Goal: Task Accomplishment & Management: Manage account settings

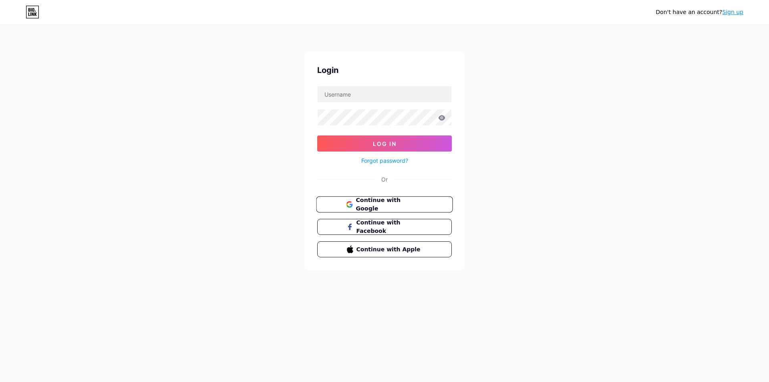
click at [373, 206] on span "Continue with Google" at bounding box center [389, 204] width 67 height 17
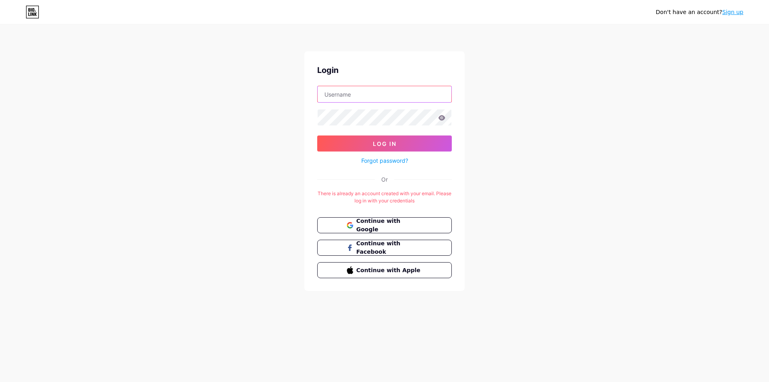
click at [388, 94] on input "text" at bounding box center [385, 94] width 134 height 16
type input "trendybabymo"
click at [380, 139] on button "Log In" at bounding box center [384, 143] width 135 height 16
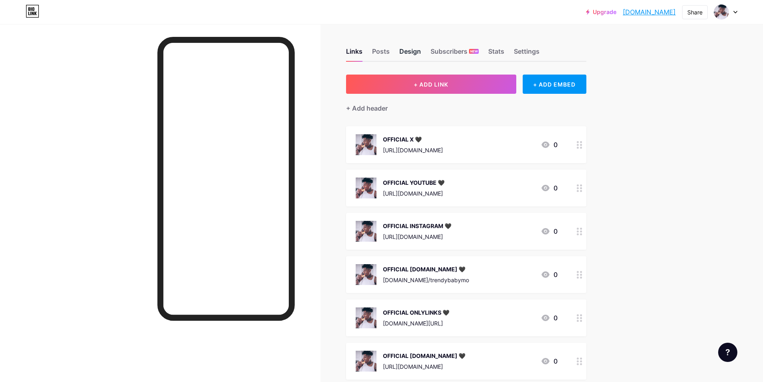
click at [417, 51] on div "Design" at bounding box center [410, 53] width 22 height 14
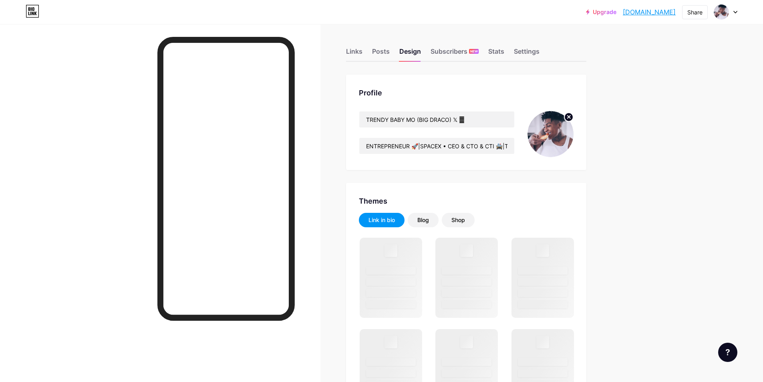
click at [569, 120] on circle at bounding box center [568, 117] width 9 height 9
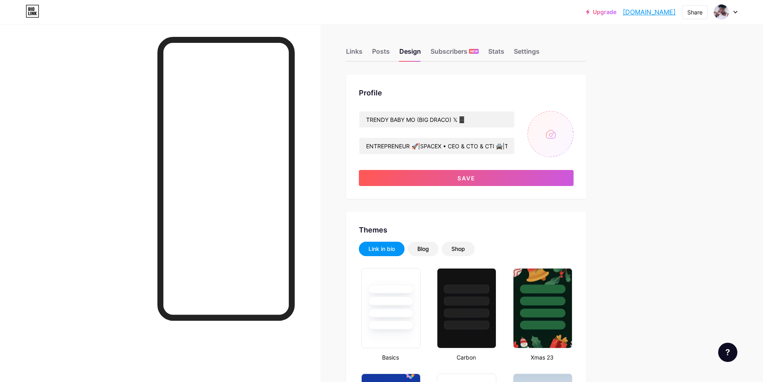
type input "#000000"
type input "#b51a00"
click at [554, 133] on input "file" at bounding box center [550, 134] width 46 height 46
type input "C:\fakepath\GGGGGGGG.jpg"
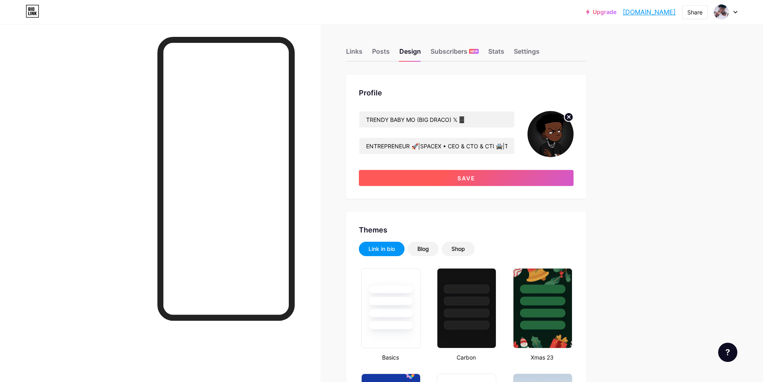
click at [421, 173] on button "Save" at bounding box center [466, 178] width 215 height 16
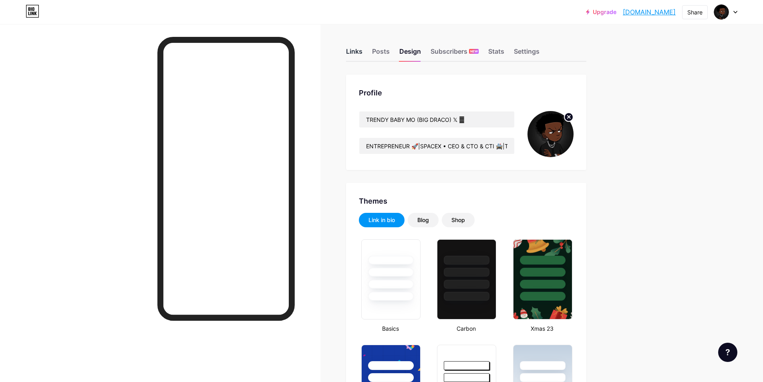
click at [360, 51] on div "Links" at bounding box center [354, 53] width 16 height 14
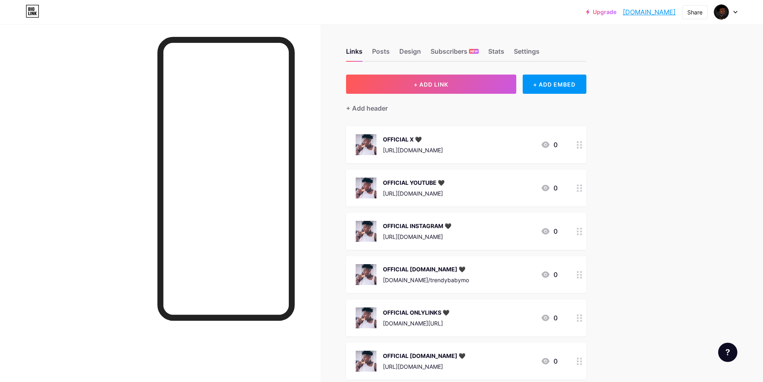
click at [440, 147] on div "[URL][DOMAIN_NAME]" at bounding box center [413, 150] width 60 height 8
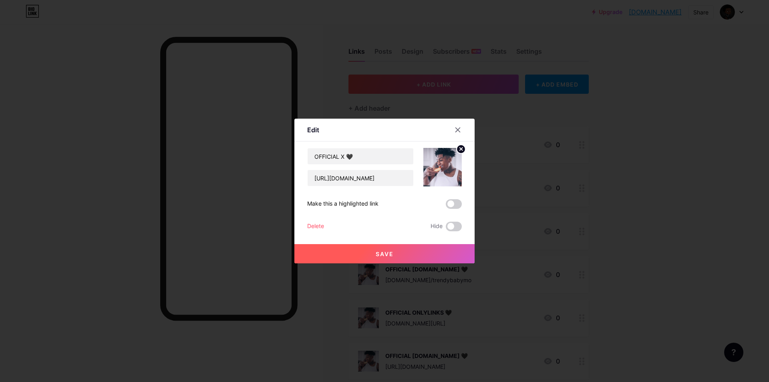
click at [457, 149] on circle at bounding box center [461, 149] width 9 height 9
click at [447, 163] on icon at bounding box center [443, 162] width 16 height 15
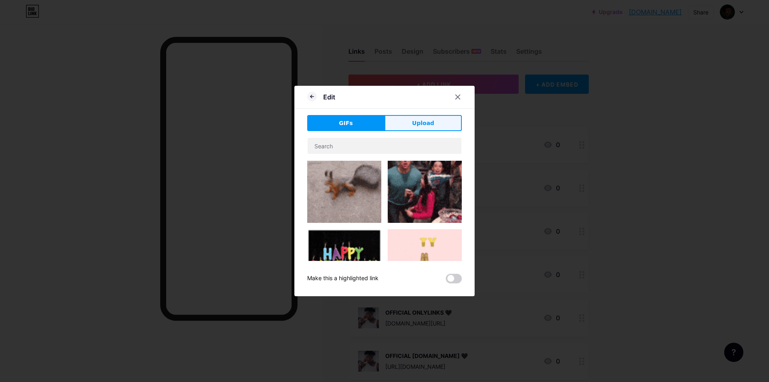
click at [412, 127] on span "Upload" at bounding box center [423, 123] width 22 height 8
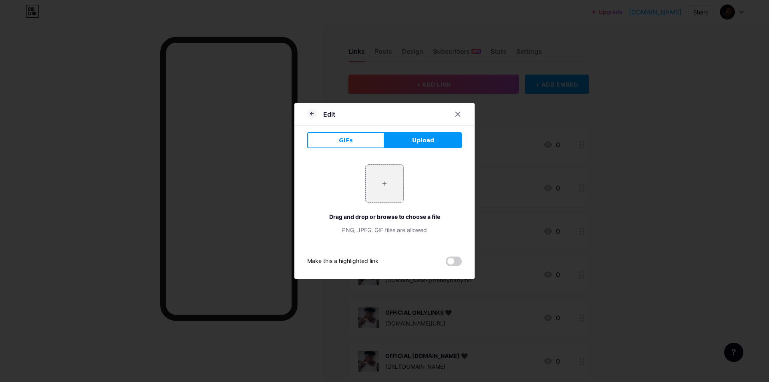
click at [419, 146] on button "Upload" at bounding box center [422, 140] width 77 height 16
click at [386, 185] on input "file" at bounding box center [385, 184] width 38 height 38
type input "C:\fakepath\GGGGGGGG.jpg"
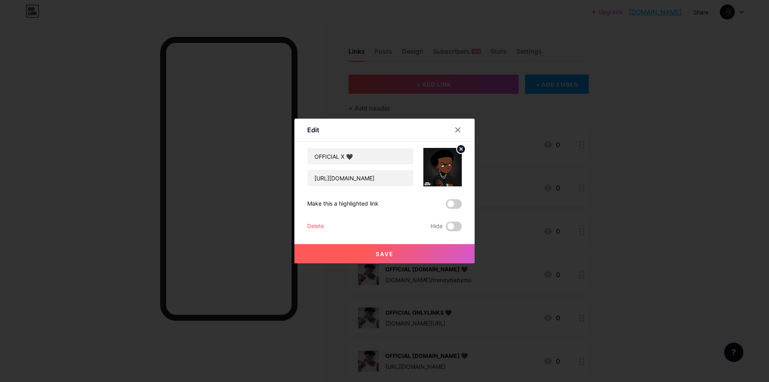
click at [390, 253] on span "Save" at bounding box center [385, 253] width 18 height 7
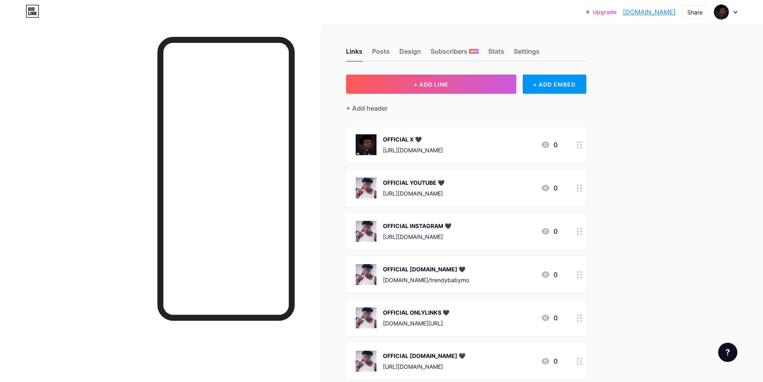
click at [430, 182] on div "OFFICIAL YOUTUBE 🖤" at bounding box center [414, 182] width 62 height 8
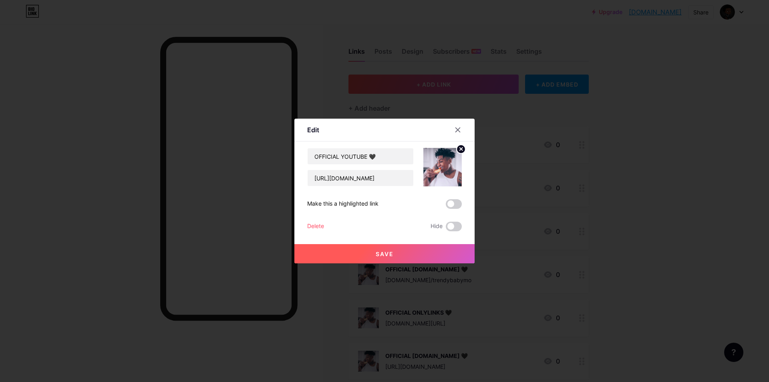
click at [457, 149] on circle at bounding box center [461, 149] width 9 height 9
click at [444, 165] on rect at bounding box center [447, 167] width 6 height 4
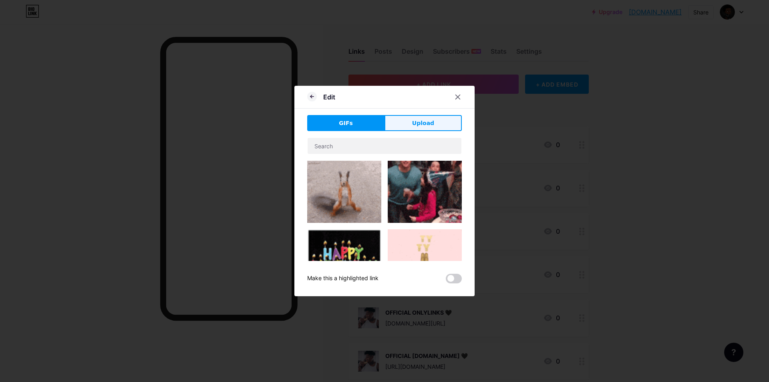
click at [427, 126] on span "Upload" at bounding box center [423, 123] width 22 height 8
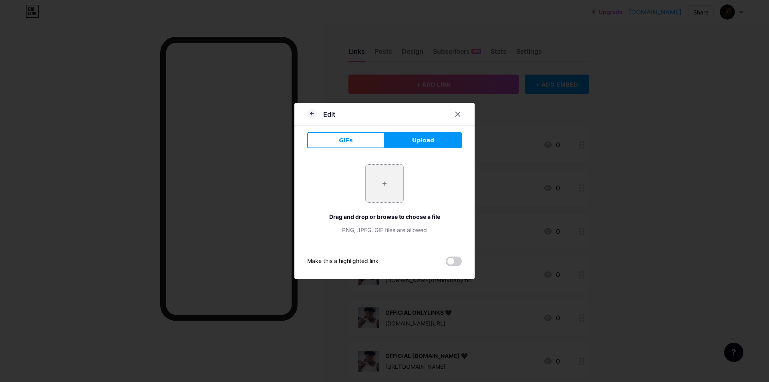
click at [384, 183] on input "file" at bounding box center [385, 184] width 38 height 38
type input "C:\fakepath\GGGGGGGG.jpg"
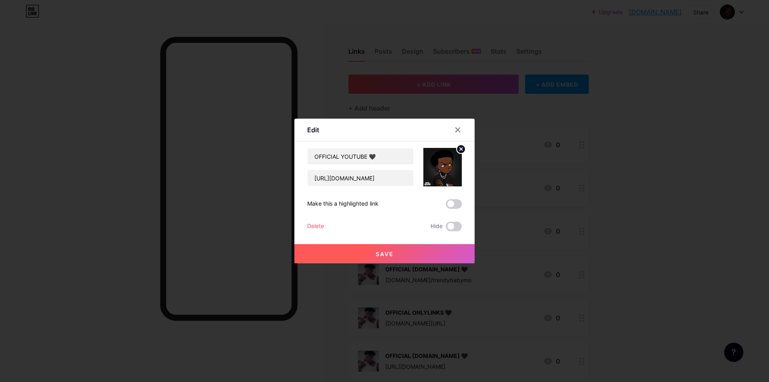
click at [412, 252] on button "Save" at bounding box center [384, 253] width 180 height 19
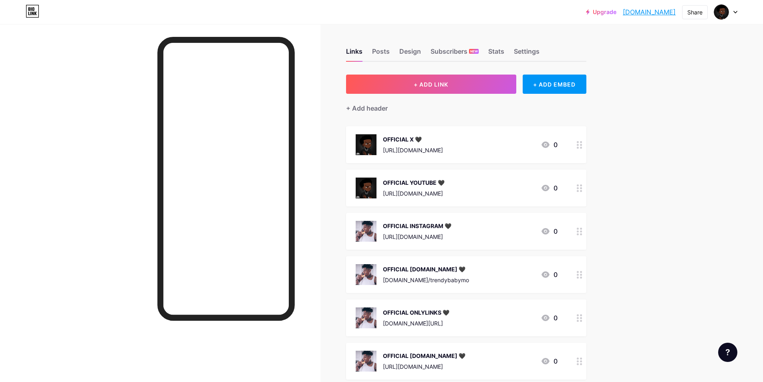
click at [400, 226] on div "OFFICIAL INSTAGRAM 🖤" at bounding box center [417, 225] width 68 height 8
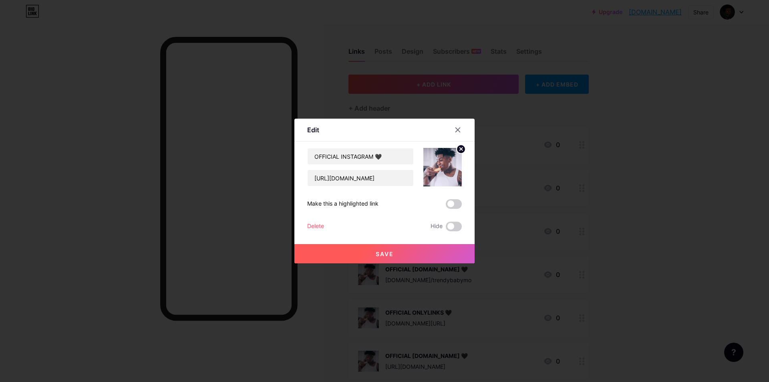
click at [457, 147] on circle at bounding box center [461, 149] width 9 height 9
click at [445, 167] on rect at bounding box center [447, 167] width 6 height 4
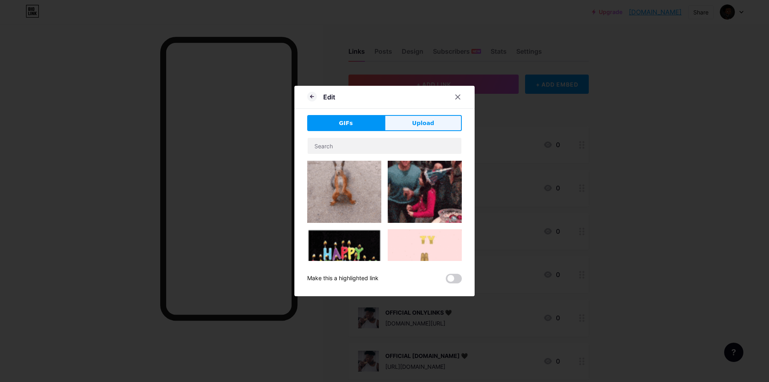
click at [428, 127] on span "Upload" at bounding box center [423, 123] width 22 height 8
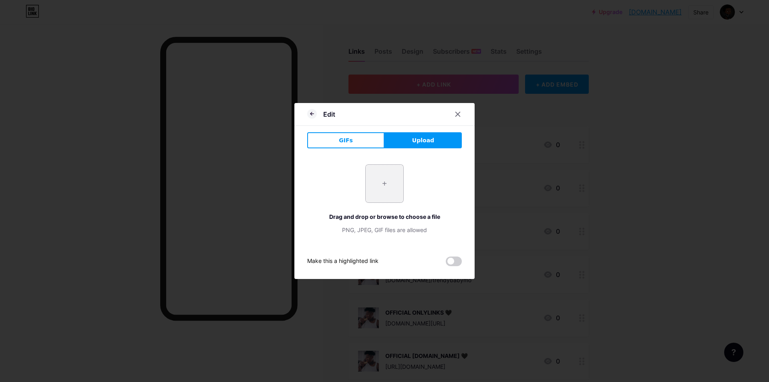
click at [374, 187] on input "file" at bounding box center [385, 184] width 38 height 38
type input "C:\fakepath\GGGGGGGG.jpg"
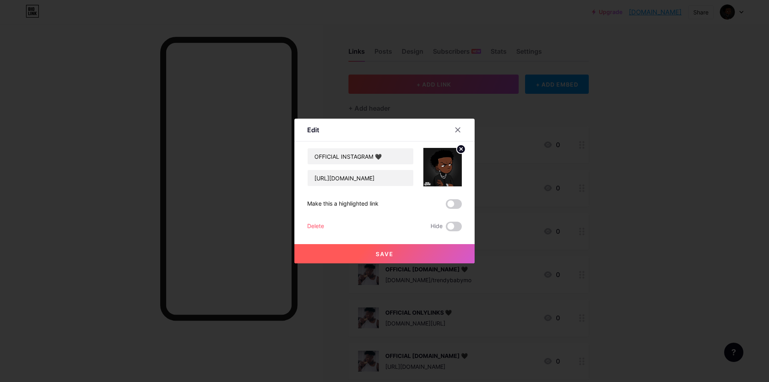
click at [428, 259] on button "Save" at bounding box center [384, 253] width 180 height 19
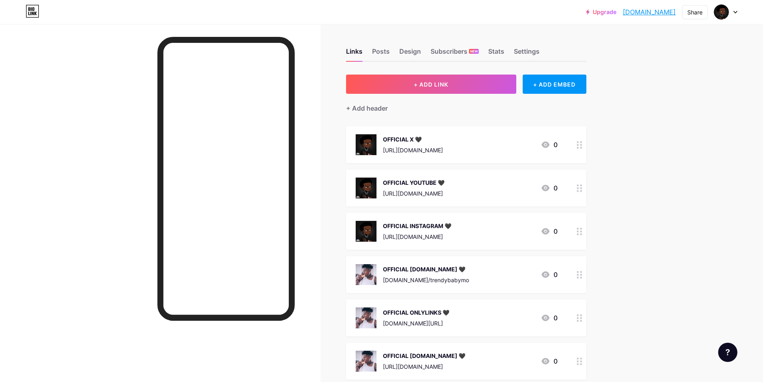
click at [394, 266] on div "OFFICIAL [DOMAIN_NAME] 🖤" at bounding box center [426, 269] width 86 height 8
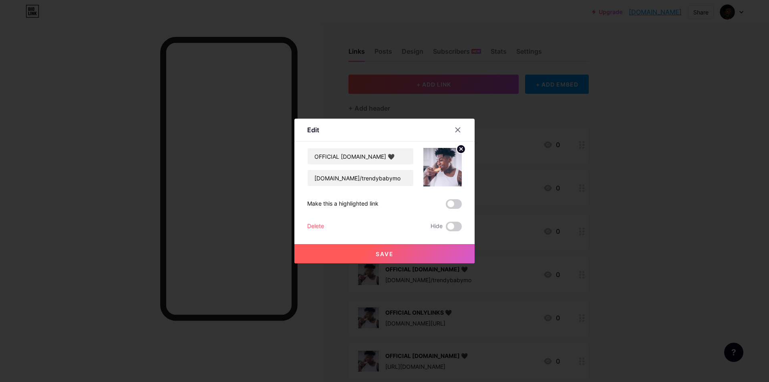
click at [457, 147] on circle at bounding box center [461, 149] width 9 height 9
click at [443, 163] on rect at bounding box center [441, 161] width 13 height 13
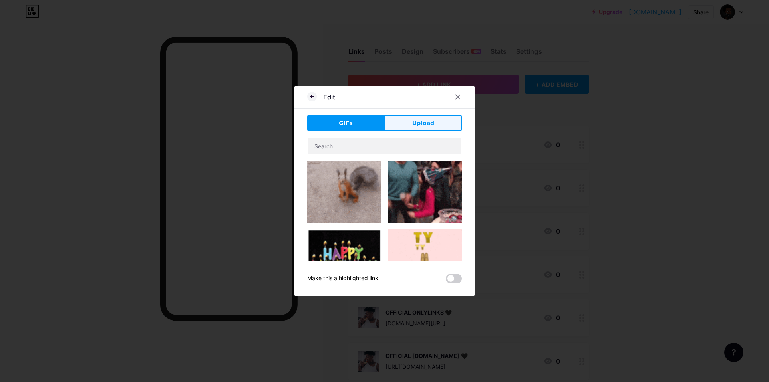
click at [408, 123] on button "Upload" at bounding box center [422, 123] width 77 height 16
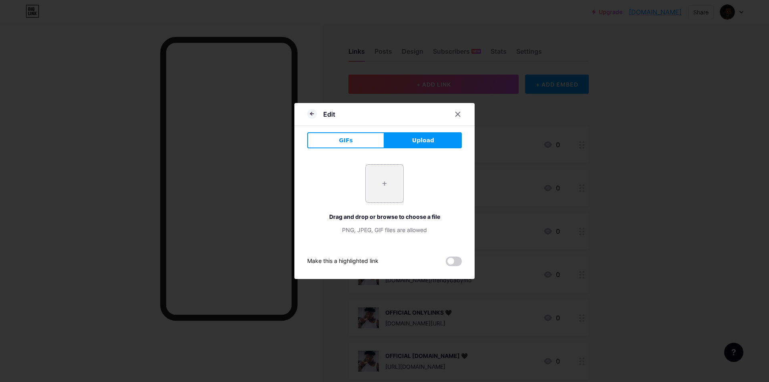
click at [378, 177] on input "file" at bounding box center [385, 184] width 38 height 38
type input "C:\fakepath\GGGGGGGG.jpg"
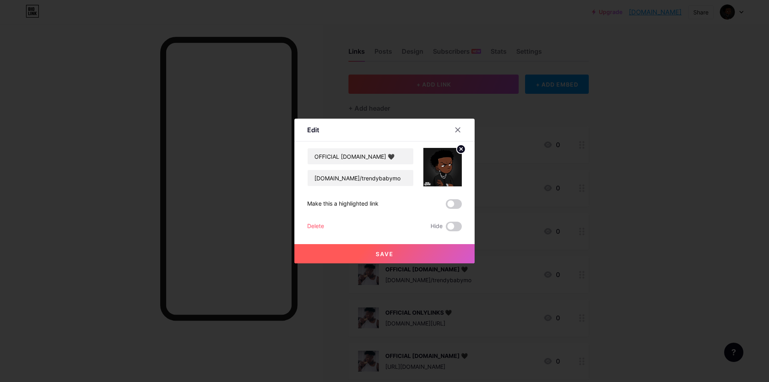
click at [428, 254] on button "Save" at bounding box center [384, 253] width 180 height 19
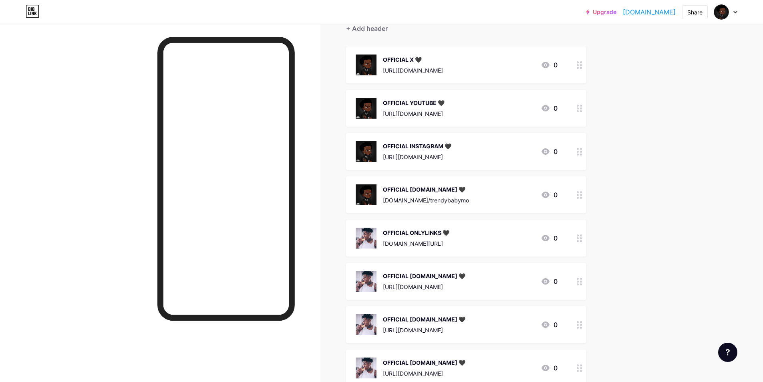
scroll to position [80, 0]
click at [388, 242] on div "[DOMAIN_NAME][URL]" at bounding box center [416, 243] width 66 height 8
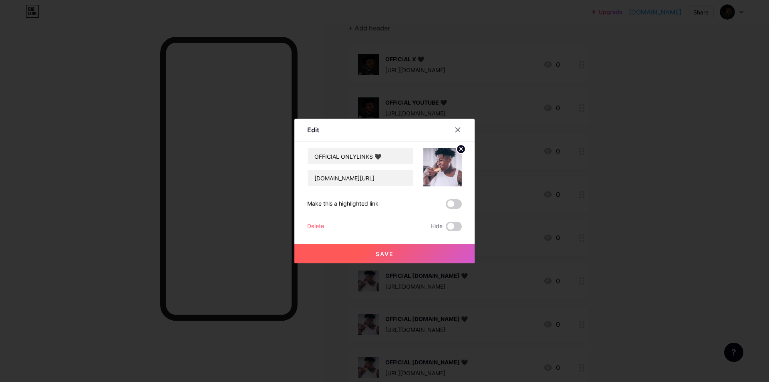
click at [460, 149] on g at bounding box center [461, 148] width 3 height 3
click at [442, 161] on rect at bounding box center [441, 161] width 13 height 13
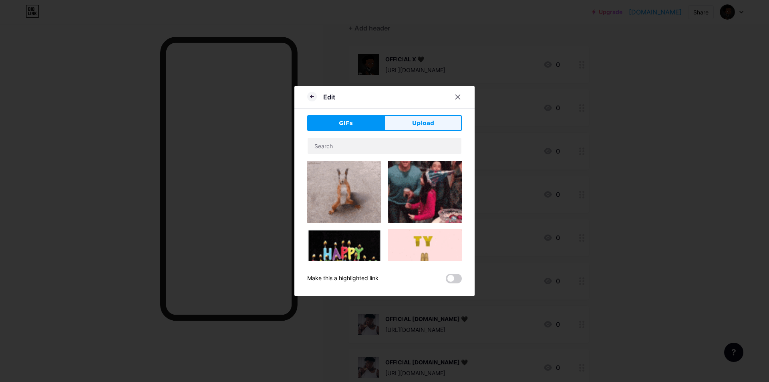
click at [421, 119] on span "Upload" at bounding box center [423, 123] width 22 height 8
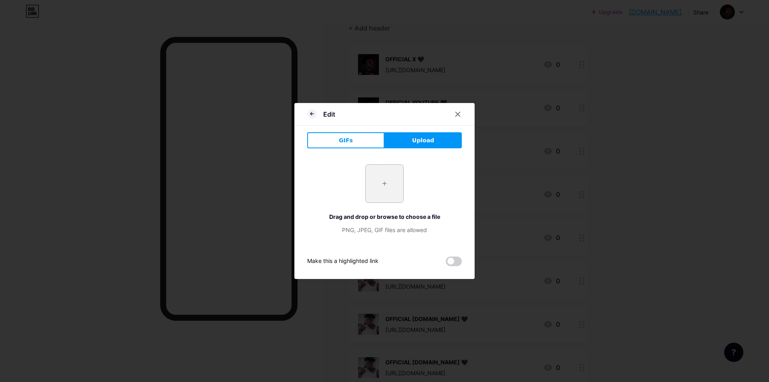
click at [388, 172] on input "file" at bounding box center [385, 184] width 38 height 38
type input "C:\fakepath\GGGGGGGG.jpg"
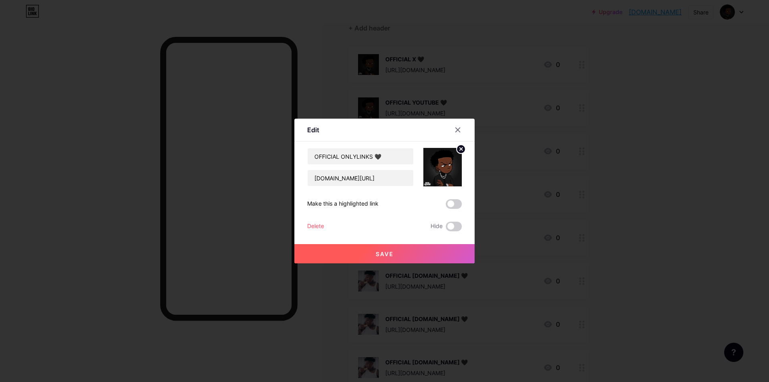
click at [419, 253] on button "Save" at bounding box center [384, 253] width 180 height 19
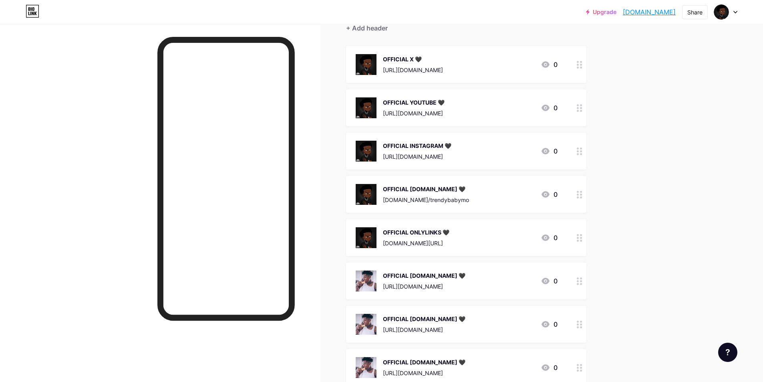
click at [369, 278] on img at bounding box center [366, 280] width 21 height 21
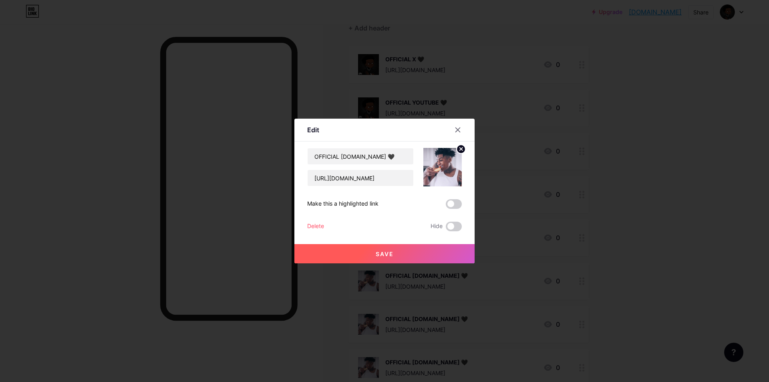
click at [458, 150] on circle at bounding box center [461, 149] width 9 height 9
click at [445, 163] on icon at bounding box center [443, 162] width 16 height 15
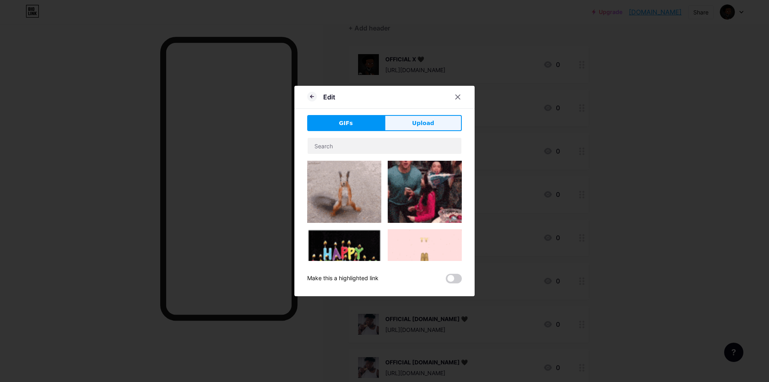
click at [420, 125] on span "Upload" at bounding box center [423, 123] width 22 height 8
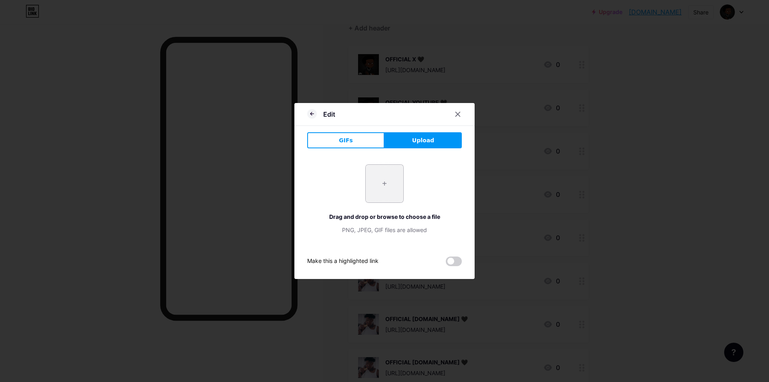
click at [390, 192] on input "file" at bounding box center [385, 184] width 38 height 38
type input "C:\fakepath\GGGGGGGG.jpg"
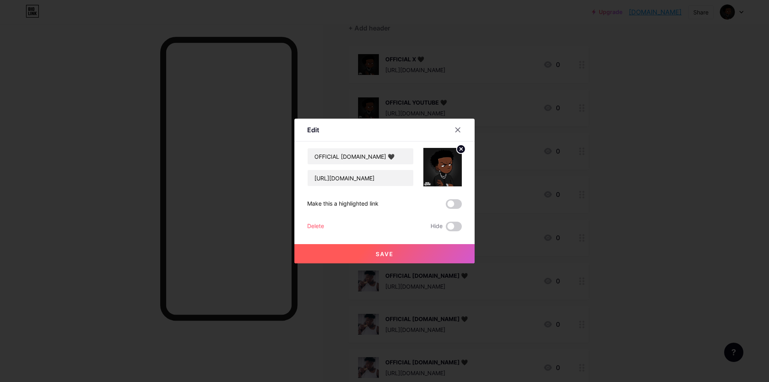
click at [390, 259] on button "Save" at bounding box center [384, 253] width 180 height 19
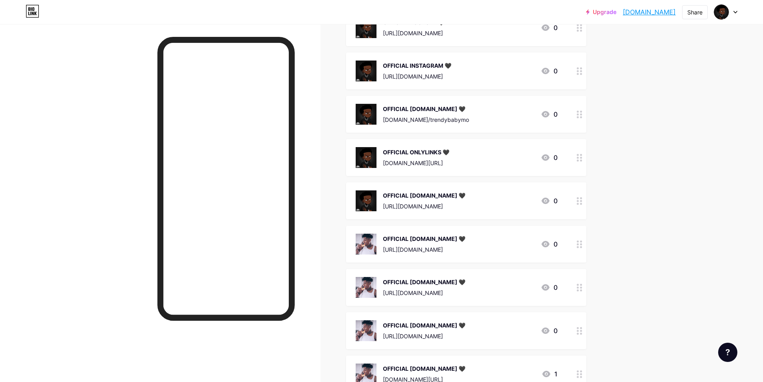
scroll to position [200, 0]
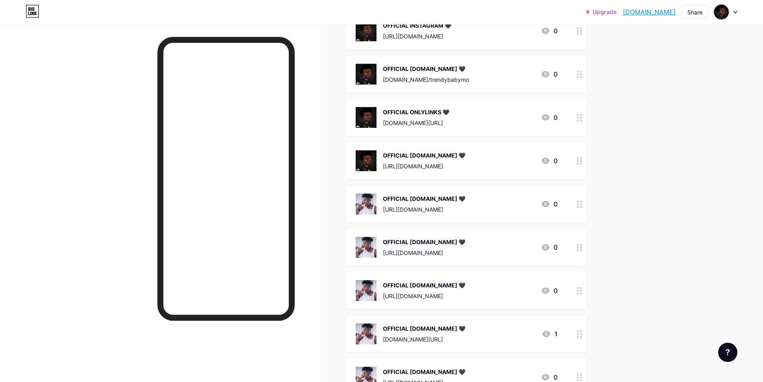
click at [376, 200] on img at bounding box center [366, 203] width 21 height 21
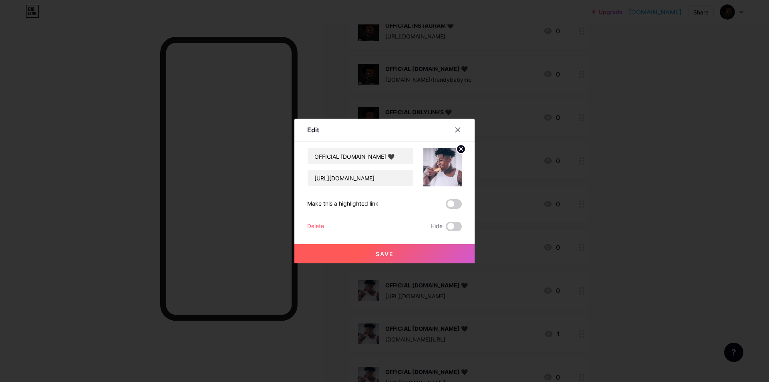
click at [458, 148] on circle at bounding box center [461, 149] width 9 height 9
click at [440, 166] on rect at bounding box center [441, 161] width 13 height 13
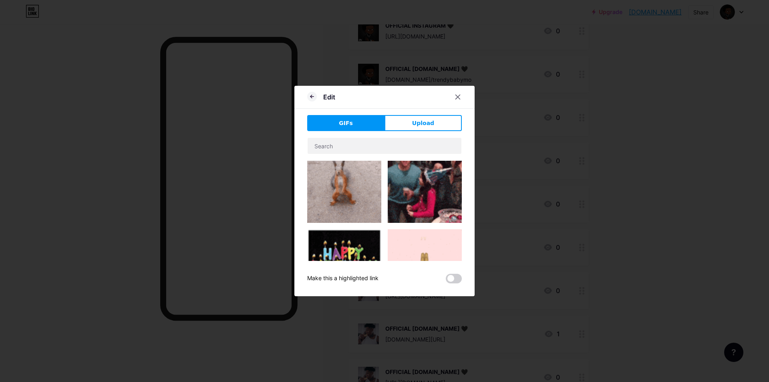
click at [415, 114] on div "Edit GIFs Upload Content YouTube Play YouTube video without leaving your page. …" at bounding box center [384, 191] width 180 height 210
click at [409, 123] on button "Upload" at bounding box center [422, 123] width 77 height 16
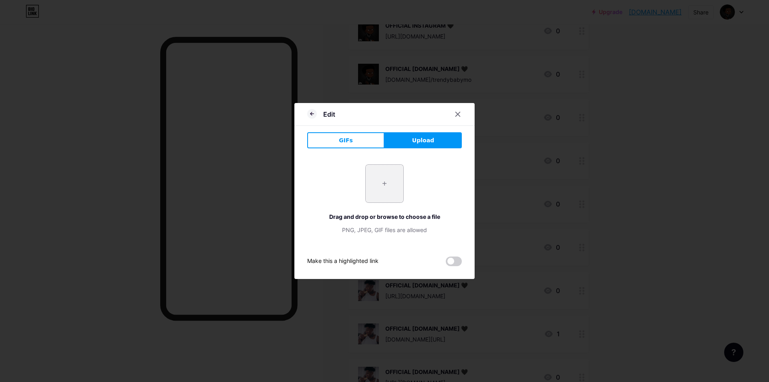
click at [379, 186] on input "file" at bounding box center [385, 184] width 38 height 38
type input "C:\fakepath\GGGGGGGG.jpg"
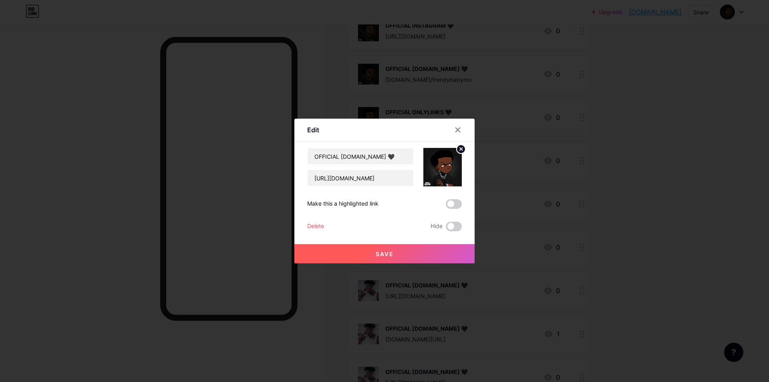
click at [407, 261] on button "Save" at bounding box center [384, 253] width 180 height 19
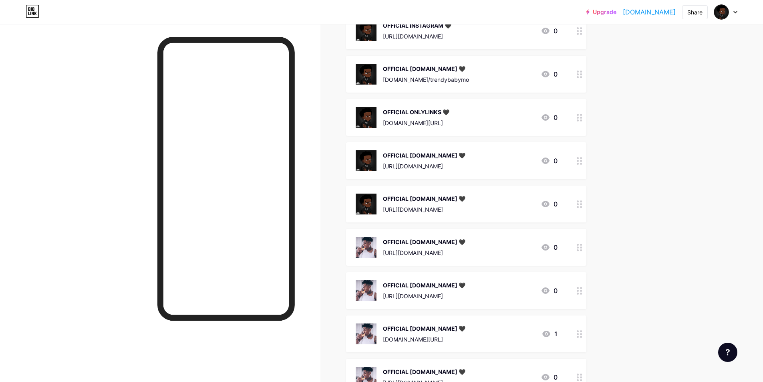
click at [376, 243] on img at bounding box center [366, 247] width 21 height 21
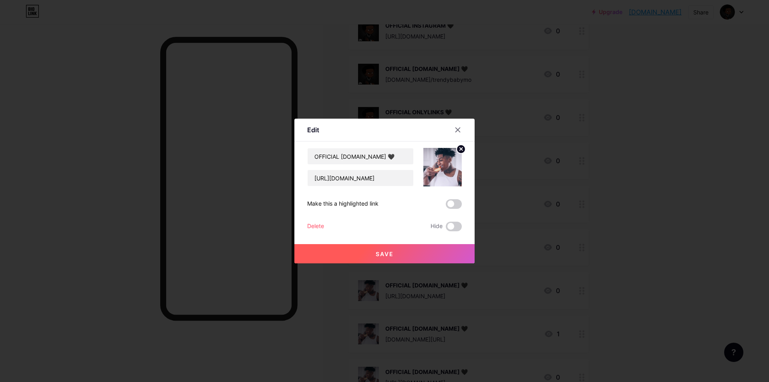
click at [460, 149] on icon at bounding box center [461, 148] width 3 height 3
click at [449, 169] on div "Picture" at bounding box center [442, 167] width 38 height 38
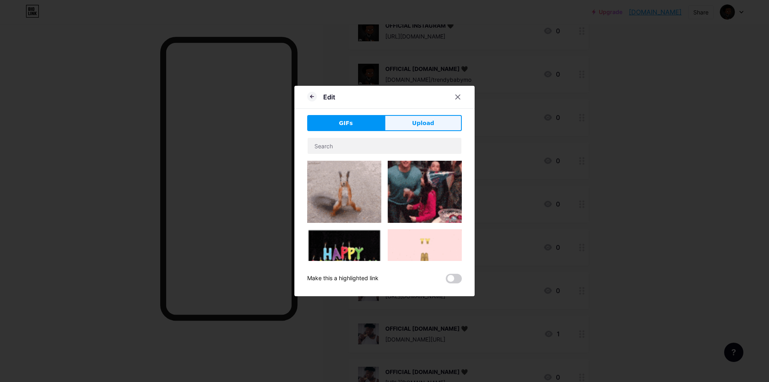
click at [420, 129] on button "Upload" at bounding box center [422, 123] width 77 height 16
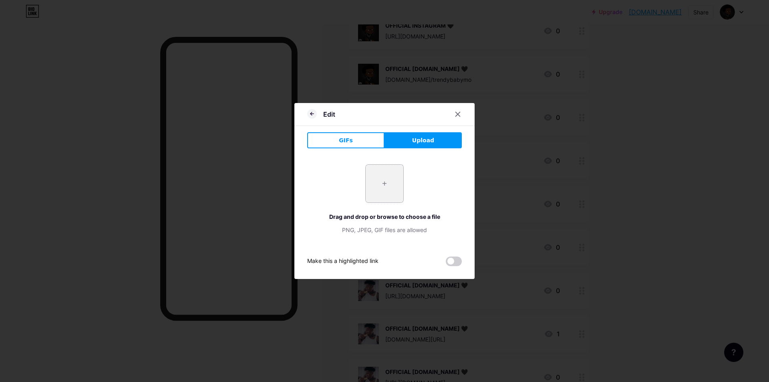
click at [390, 186] on input "file" at bounding box center [385, 184] width 38 height 38
type input "C:\fakepath\GGGGGGGG.jpg"
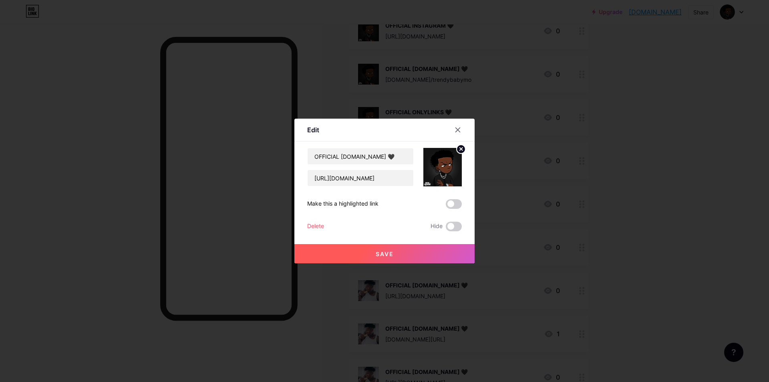
click at [426, 260] on button "Save" at bounding box center [384, 253] width 180 height 19
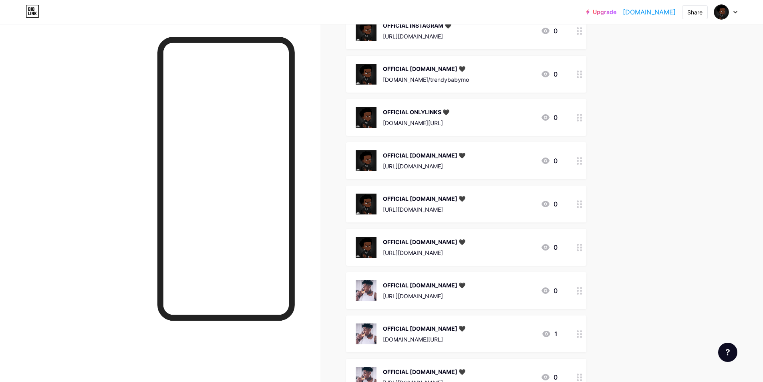
click at [376, 284] on img at bounding box center [366, 290] width 21 height 21
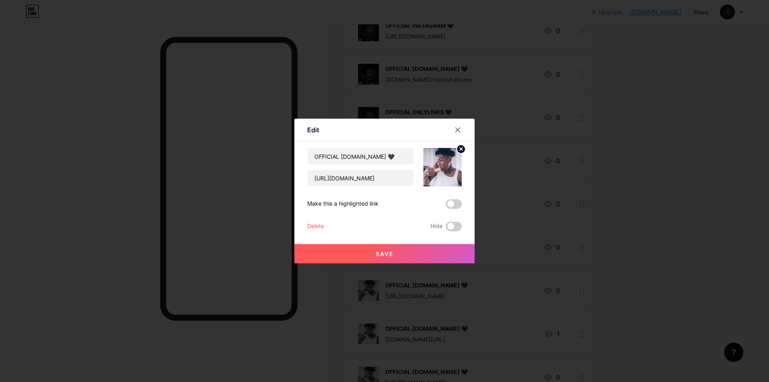
click at [457, 147] on circle at bounding box center [461, 149] width 9 height 9
click at [439, 160] on rect at bounding box center [441, 161] width 13 height 13
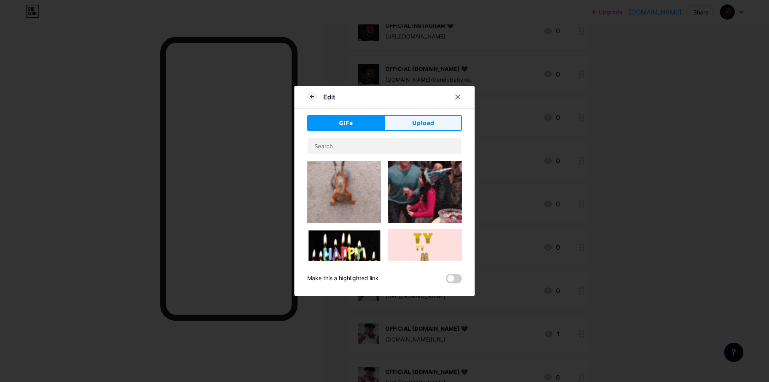
click at [408, 129] on button "Upload" at bounding box center [422, 123] width 77 height 16
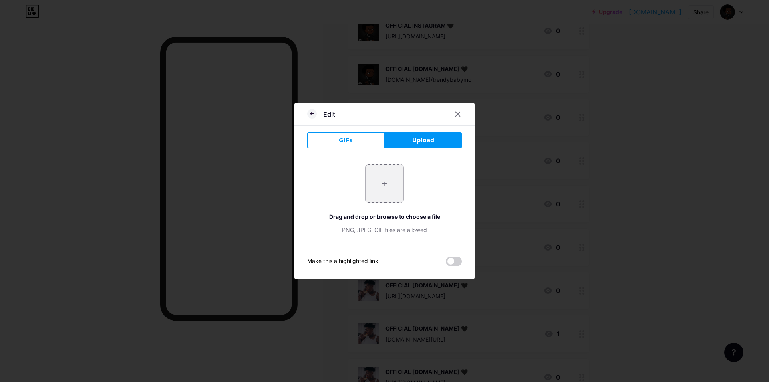
click at [386, 174] on input "file" at bounding box center [385, 184] width 38 height 38
type input "C:\fakepath\GGGGGGGG.jpg"
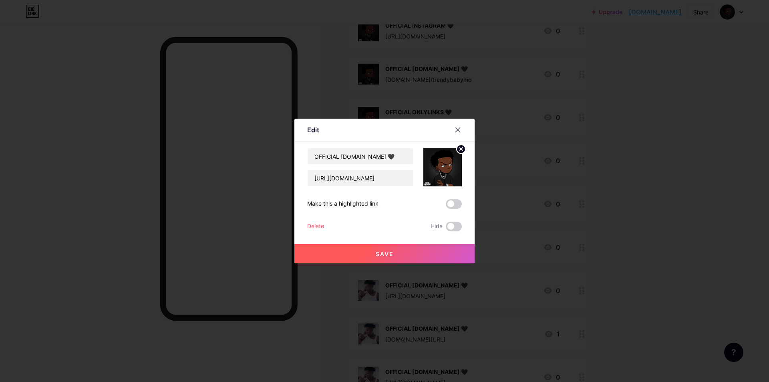
click at [409, 259] on button "Save" at bounding box center [384, 253] width 180 height 19
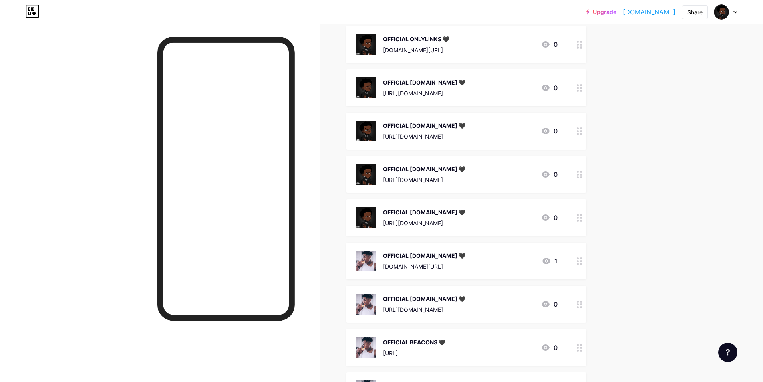
scroll to position [280, 0]
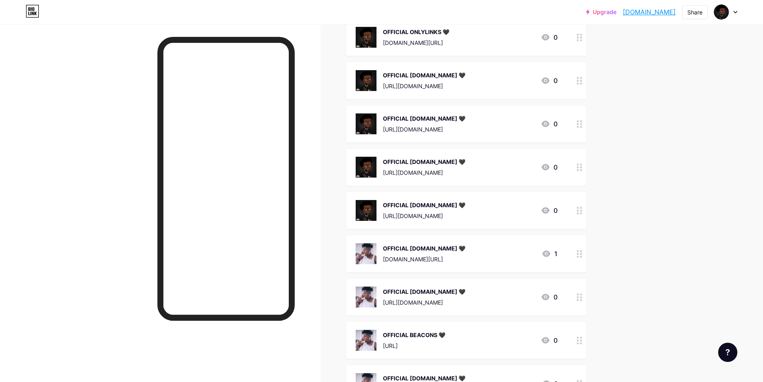
click at [392, 251] on div "OFFICIAL [DOMAIN_NAME] 🖤" at bounding box center [424, 248] width 83 height 8
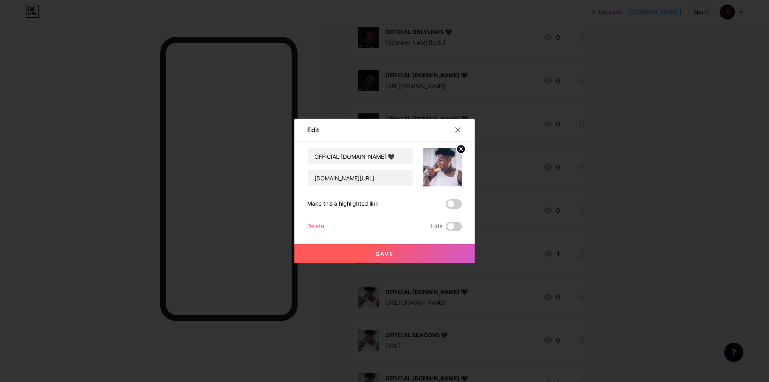
click at [459, 147] on circle at bounding box center [461, 149] width 9 height 9
click at [450, 157] on div "Picture" at bounding box center [442, 167] width 38 height 38
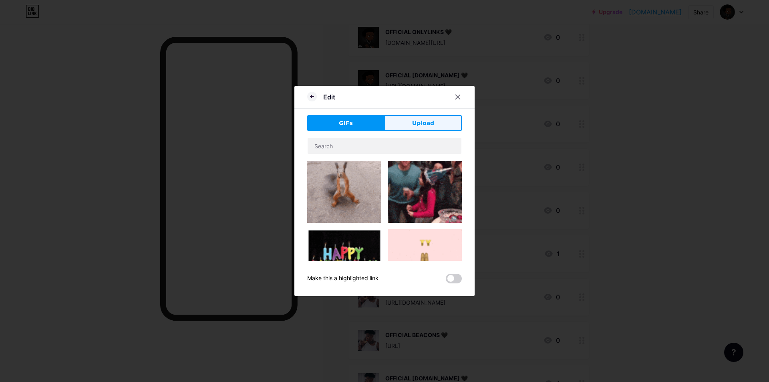
click at [409, 120] on button "Upload" at bounding box center [422, 123] width 77 height 16
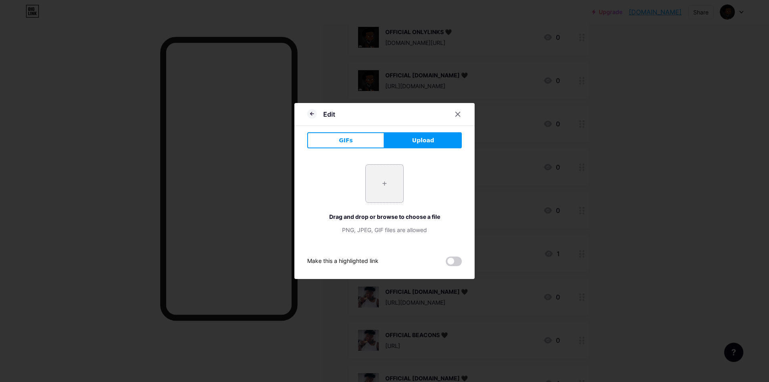
click at [387, 186] on input "file" at bounding box center [385, 184] width 38 height 38
type input "C:\fakepath\GGGGGGGG.jpg"
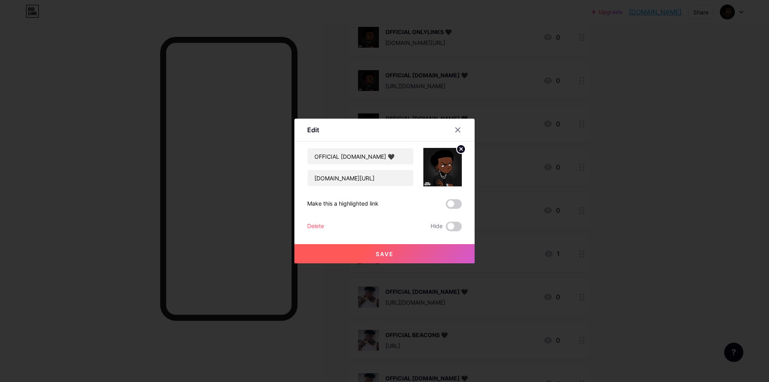
click at [388, 257] on span "Save" at bounding box center [385, 253] width 18 height 7
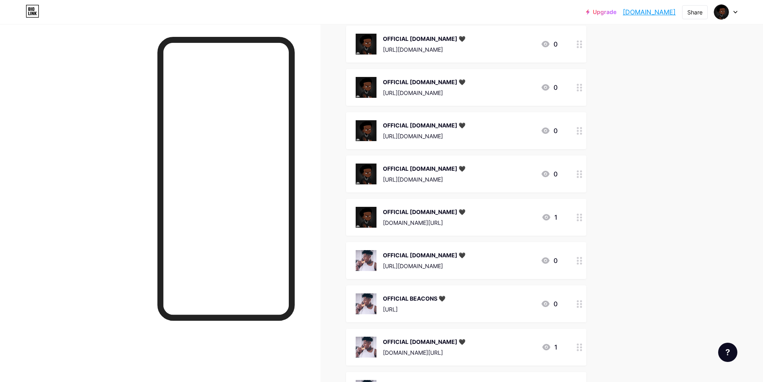
scroll to position [360, 0]
click at [394, 209] on div "OFFICIAL [DOMAIN_NAME] 🖤" at bounding box center [424, 211] width 83 height 8
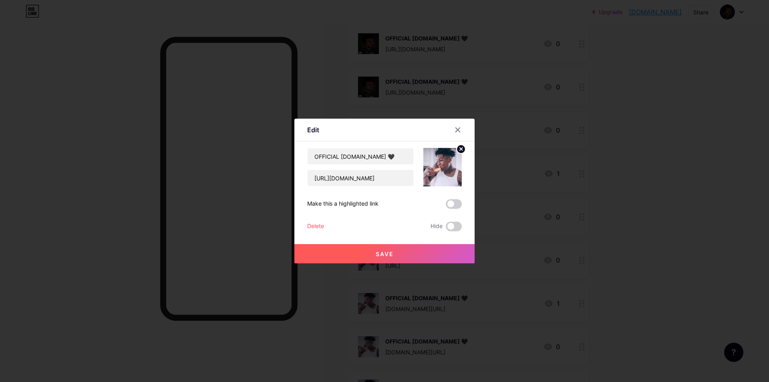
click at [457, 153] on circle at bounding box center [461, 149] width 9 height 9
click at [435, 161] on rect at bounding box center [441, 161] width 13 height 13
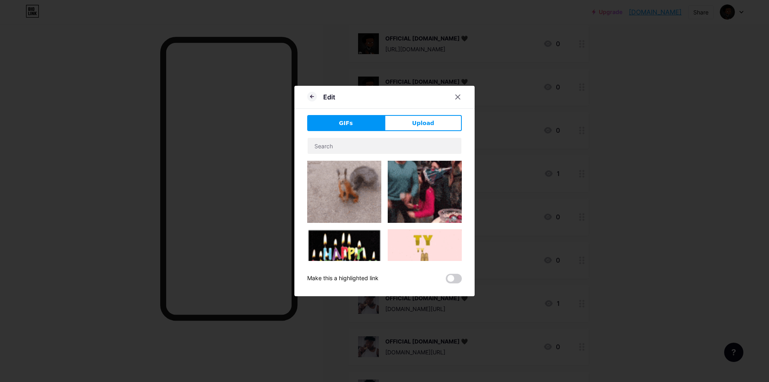
click at [417, 114] on div "Edit GIFs Upload Content YouTube Play YouTube video without leaving your page. …" at bounding box center [384, 191] width 180 height 210
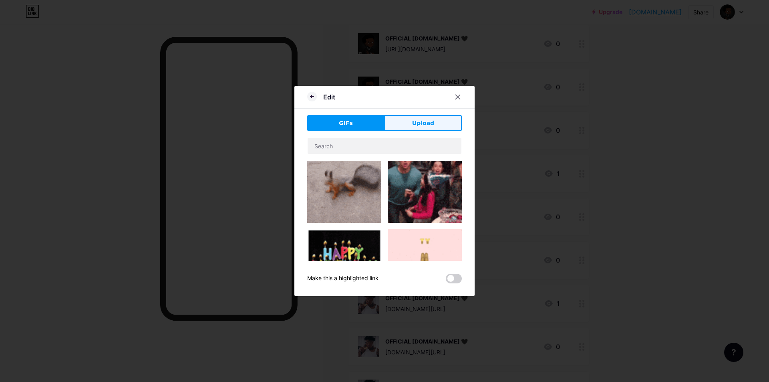
click at [412, 122] on span "Upload" at bounding box center [423, 123] width 22 height 8
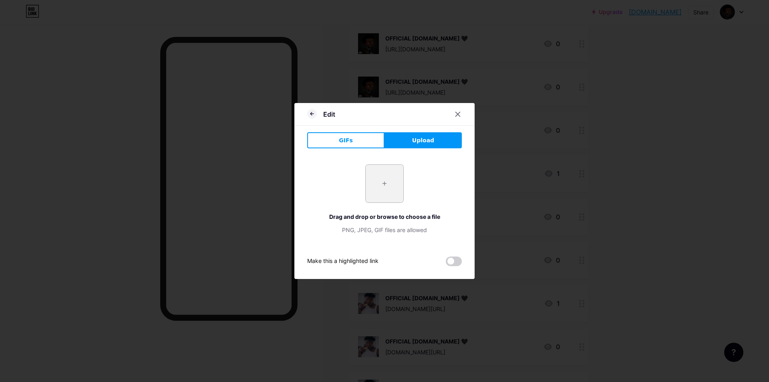
click at [380, 185] on input "file" at bounding box center [385, 184] width 38 height 38
type input "C:\fakepath\GGGGGGGG.jpg"
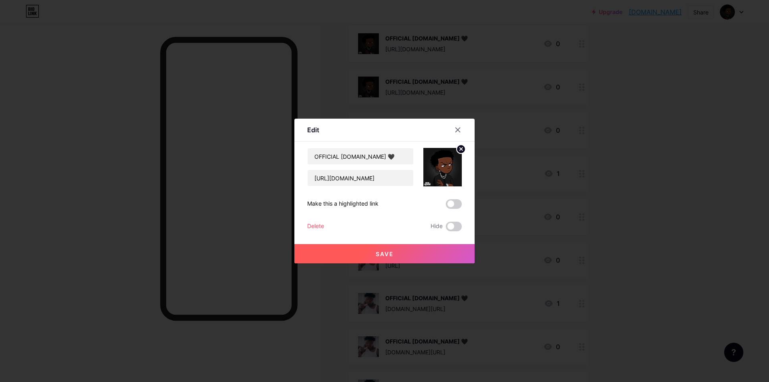
click at [440, 256] on button "Save" at bounding box center [384, 253] width 180 height 19
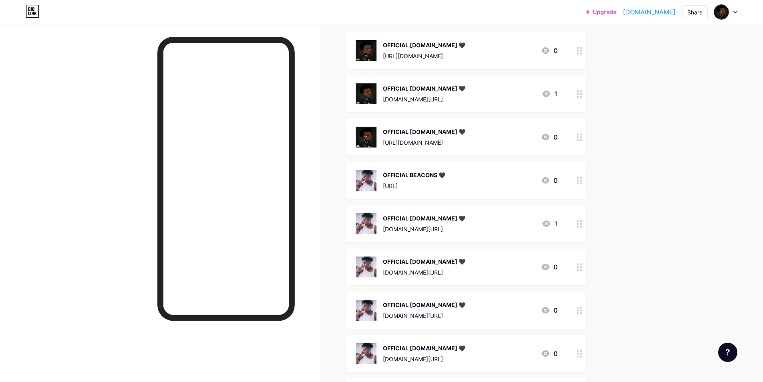
scroll to position [441, 0]
click at [373, 181] on img at bounding box center [366, 179] width 21 height 21
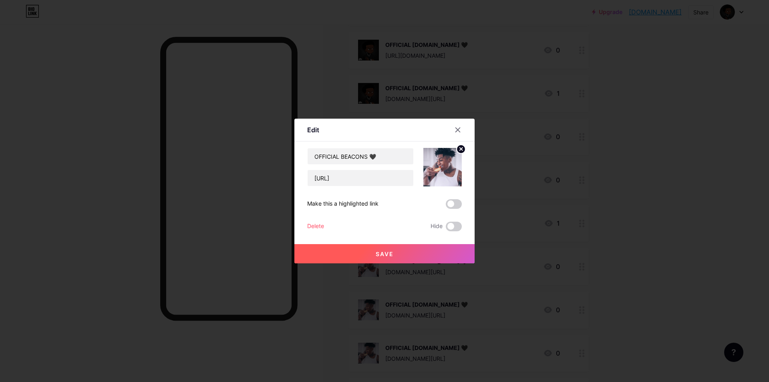
click at [459, 151] on circle at bounding box center [461, 149] width 9 height 9
click at [444, 161] on rect at bounding box center [441, 161] width 13 height 13
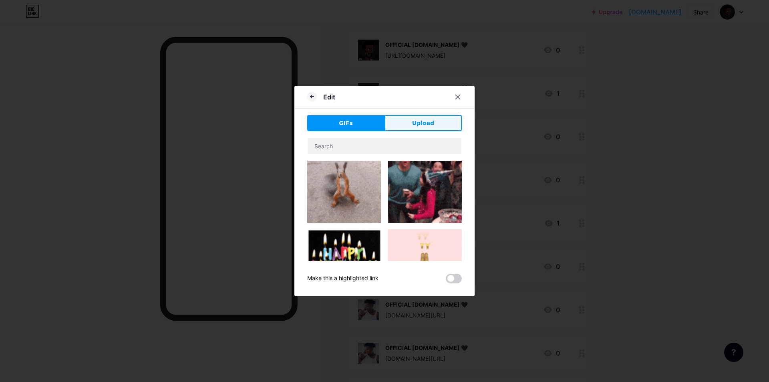
click at [416, 123] on span "Upload" at bounding box center [423, 123] width 22 height 8
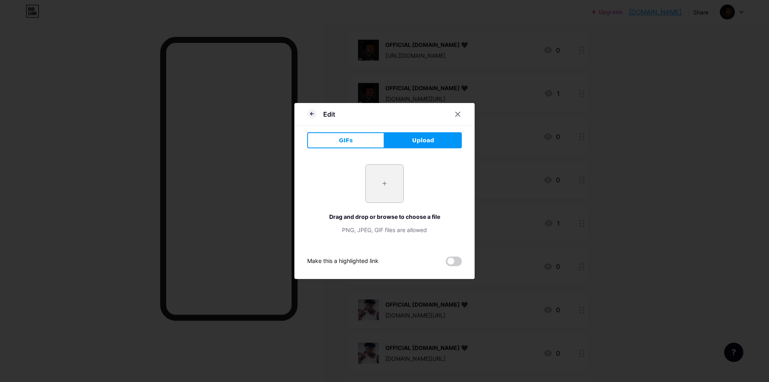
click at [394, 185] on input "file" at bounding box center [385, 184] width 38 height 38
type input "C:\fakepath\GGGGGGGG.jpg"
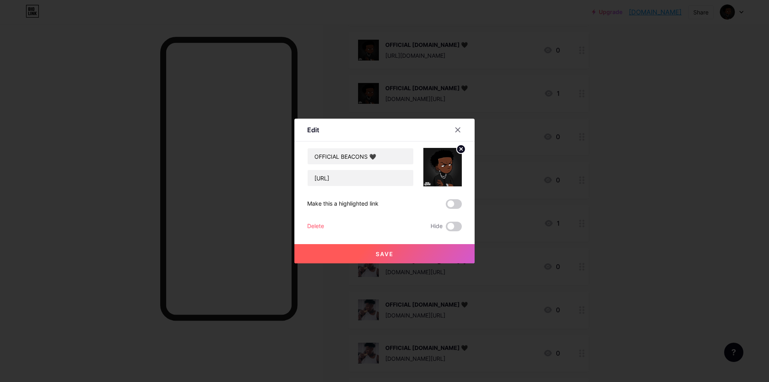
click at [440, 257] on button "Save" at bounding box center [384, 253] width 180 height 19
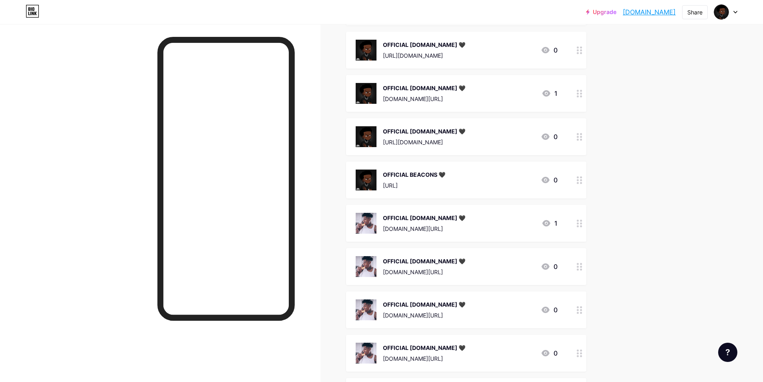
click at [384, 222] on div "OFFICIAL [DOMAIN_NAME] 🖤 [DOMAIN_NAME][URL]" at bounding box center [411, 223] width 110 height 21
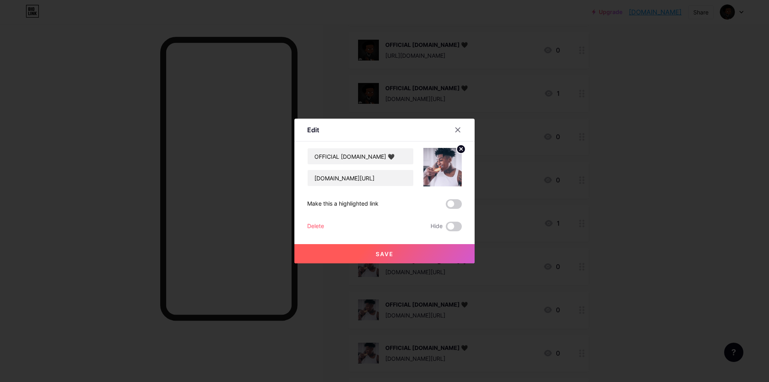
click at [455, 143] on div "Content YouTube Play YouTube video without leaving your page. ADD Vimeo Play Vi…" at bounding box center [384, 186] width 155 height 90
click at [457, 147] on circle at bounding box center [461, 149] width 9 height 9
click at [439, 166] on rect at bounding box center [441, 161] width 13 height 13
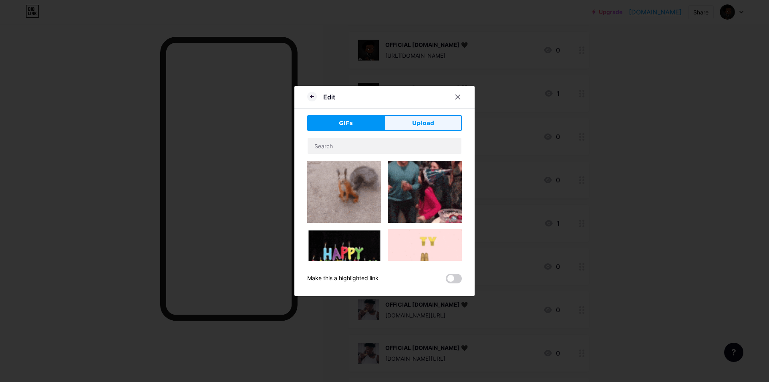
click at [423, 118] on button "Upload" at bounding box center [422, 123] width 77 height 16
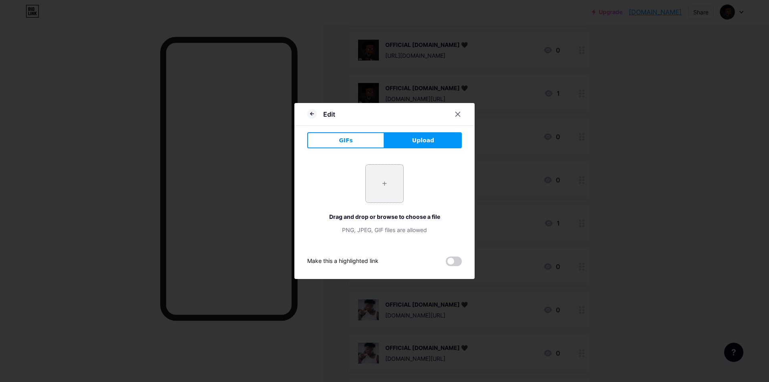
click at [378, 181] on input "file" at bounding box center [385, 184] width 38 height 38
type input "C:\fakepath\GGGGGGGG.jpg"
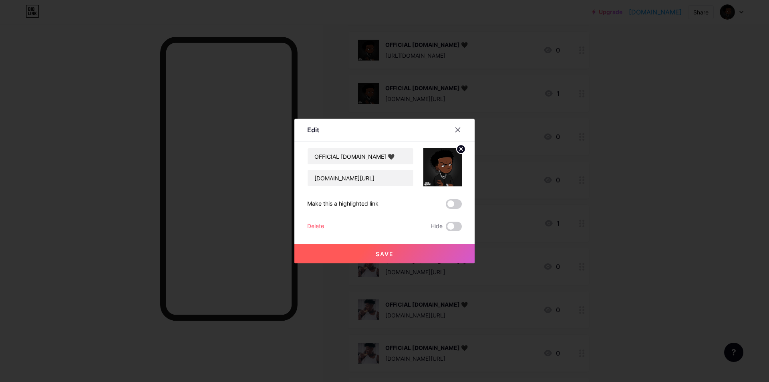
click at [384, 252] on span "Save" at bounding box center [385, 253] width 18 height 7
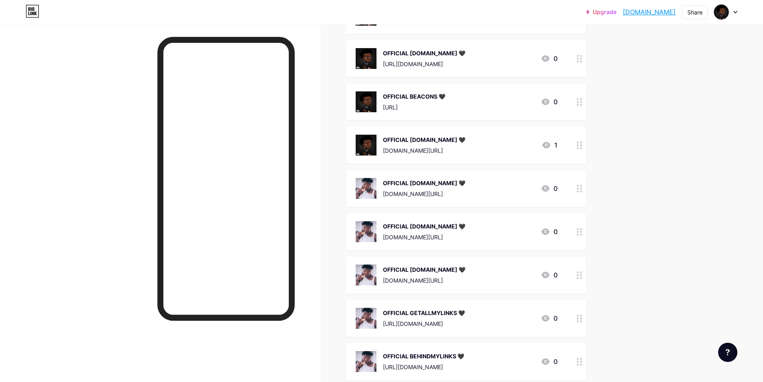
scroll to position [521, 0]
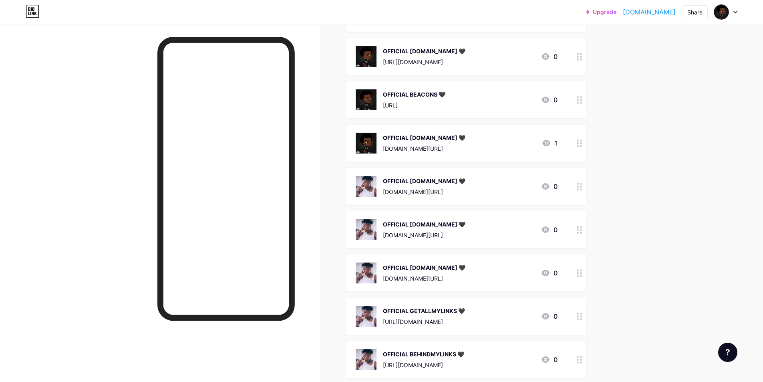
click at [366, 191] on img at bounding box center [366, 186] width 21 height 21
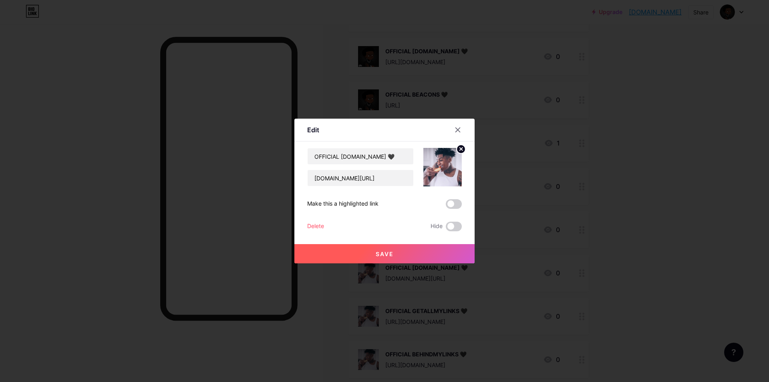
click at [457, 145] on circle at bounding box center [461, 149] width 9 height 9
click at [438, 161] on circle at bounding box center [439, 160] width 2 height 2
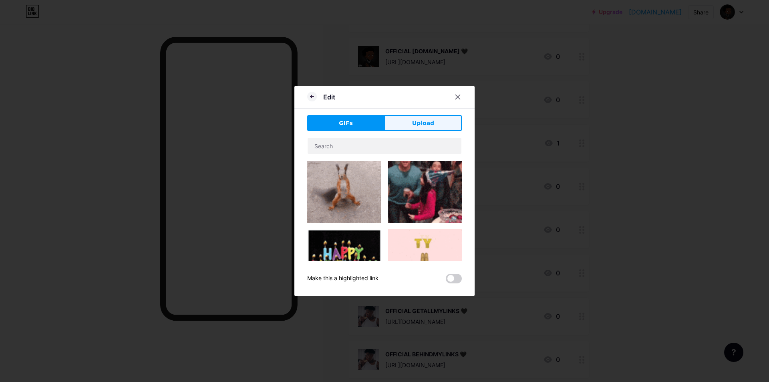
click at [415, 123] on span "Upload" at bounding box center [423, 123] width 22 height 8
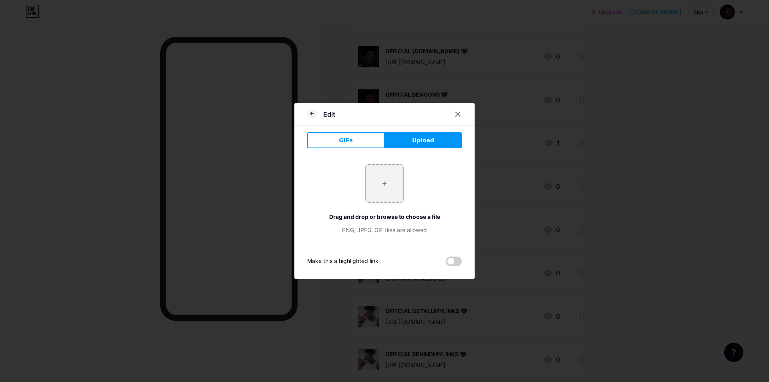
click at [384, 179] on input "file" at bounding box center [385, 184] width 38 height 38
type input "C:\fakepath\GGGGGGGG.jpg"
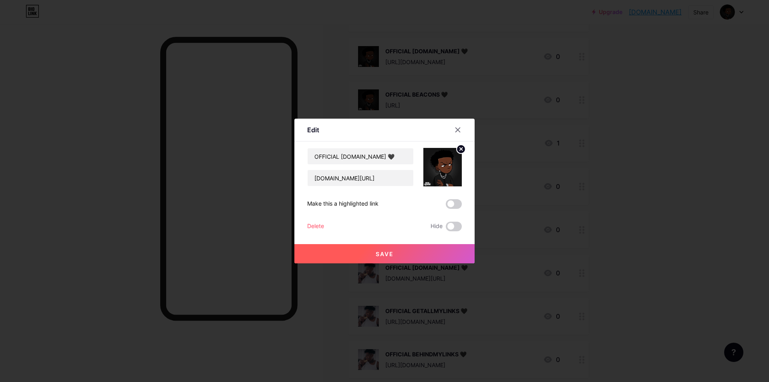
click at [428, 254] on button "Save" at bounding box center [384, 253] width 180 height 19
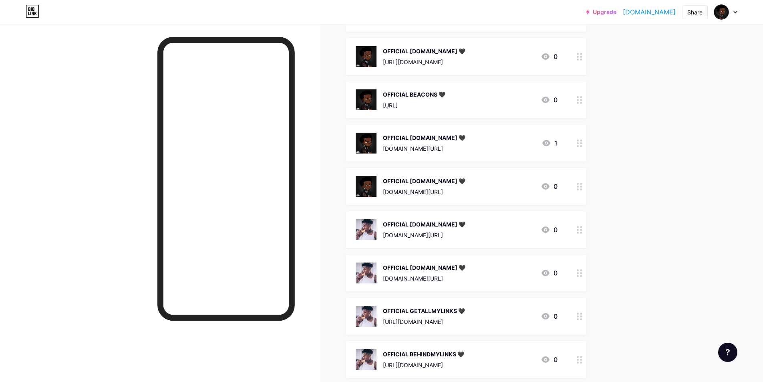
drag, startPoint x: 412, startPoint y: 229, endPoint x: 417, endPoint y: 227, distance: 5.2
click at [417, 227] on div "OFFICIAL [DOMAIN_NAME] 🖤 [DOMAIN_NAME][URL]" at bounding box center [424, 229] width 83 height 21
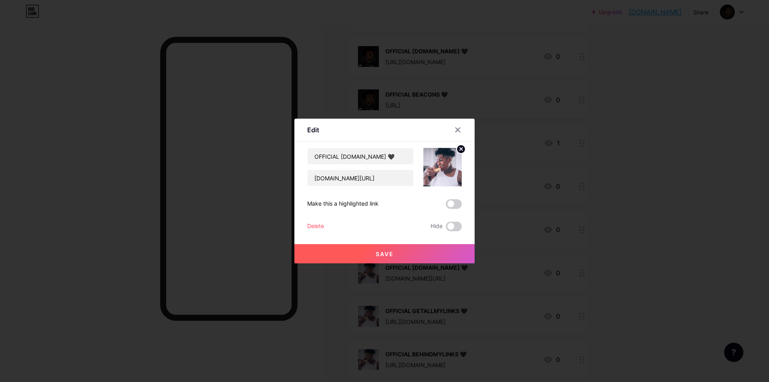
click at [457, 148] on circle at bounding box center [461, 149] width 9 height 9
click at [444, 165] on rect at bounding box center [447, 167] width 6 height 4
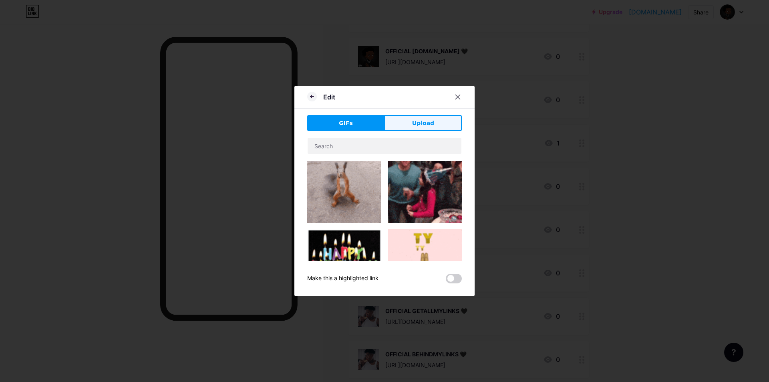
click at [436, 123] on button "Upload" at bounding box center [422, 123] width 77 height 16
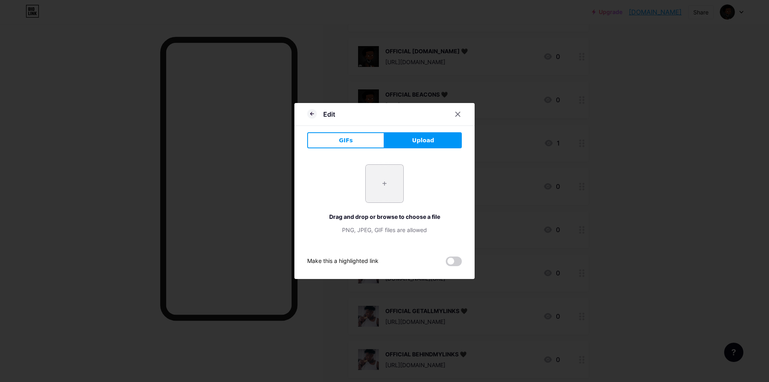
click at [382, 186] on input "file" at bounding box center [385, 184] width 38 height 38
type input "C:\fakepath\GGGGGGGG.jpg"
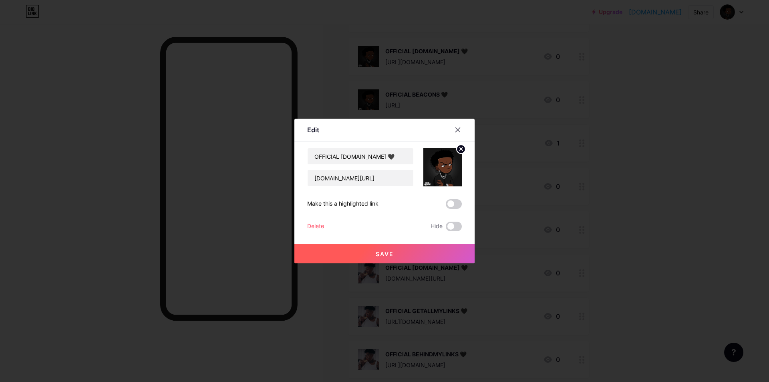
click at [400, 254] on button "Save" at bounding box center [384, 253] width 180 height 19
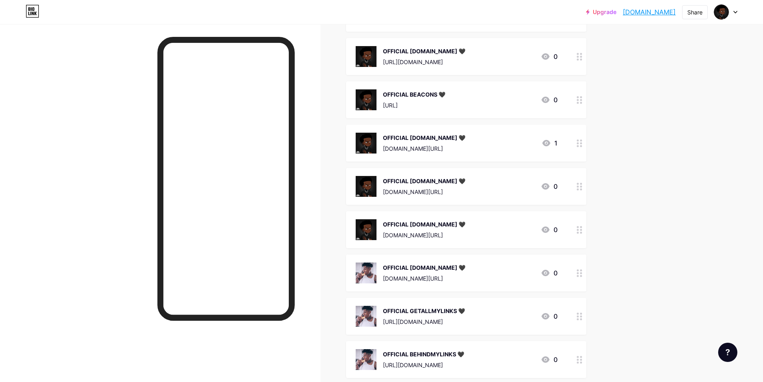
click at [376, 268] on img at bounding box center [366, 272] width 21 height 21
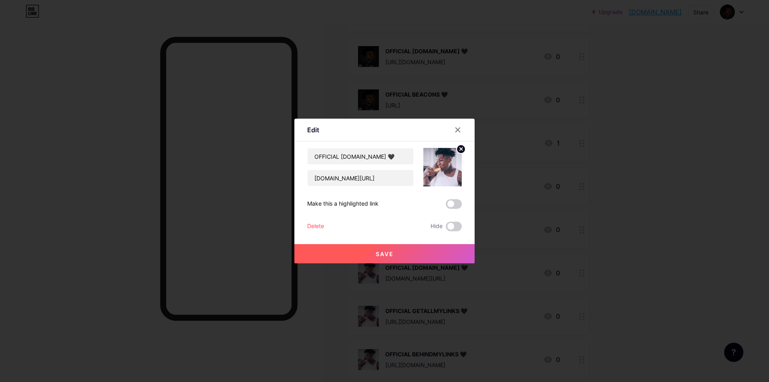
click at [460, 148] on icon at bounding box center [461, 148] width 3 height 3
click at [429, 161] on div "Picture" at bounding box center [442, 167] width 38 height 38
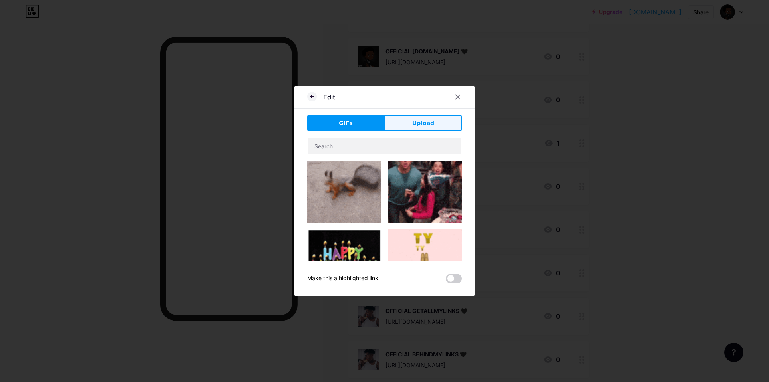
click at [415, 129] on button "Upload" at bounding box center [422, 123] width 77 height 16
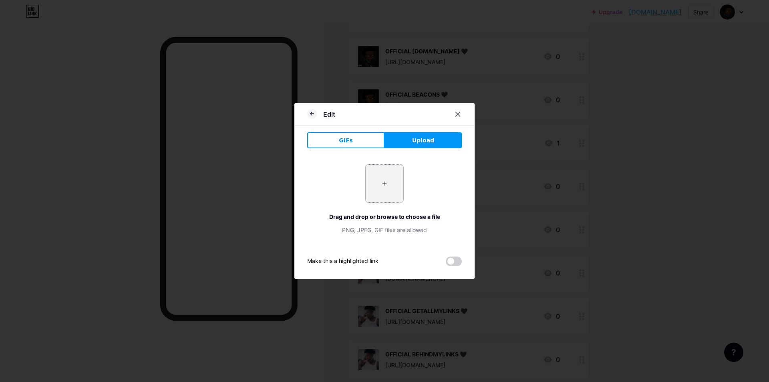
click at [374, 173] on input "file" at bounding box center [385, 184] width 38 height 38
type input "C:\fakepath\GGGGGGGG.jpg"
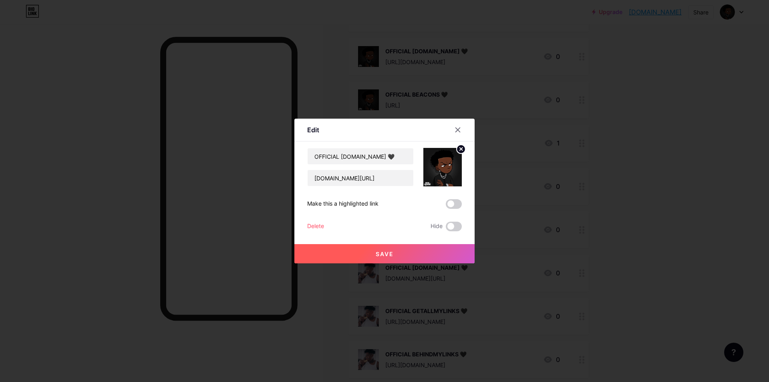
click at [425, 262] on button "Save" at bounding box center [384, 253] width 180 height 19
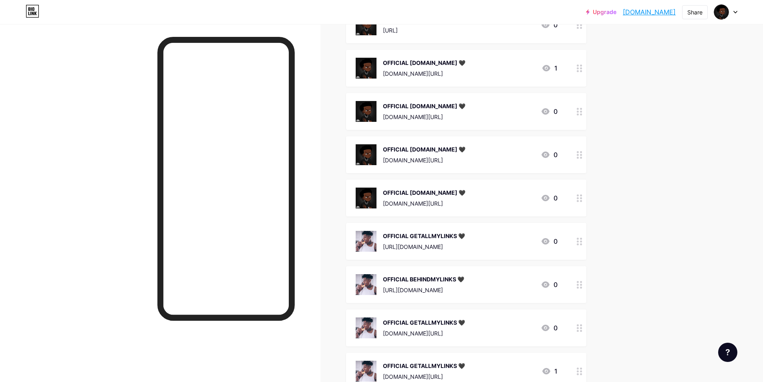
scroll to position [601, 0]
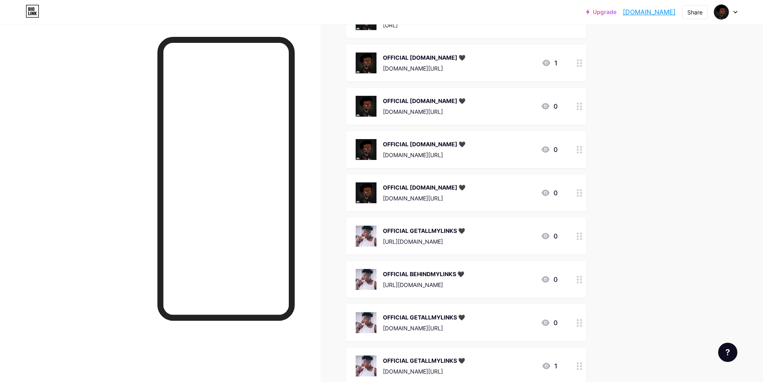
click at [401, 235] on div "OFFICIAL GETALLMYLINKS 🖤 [URL][DOMAIN_NAME]" at bounding box center [424, 235] width 82 height 21
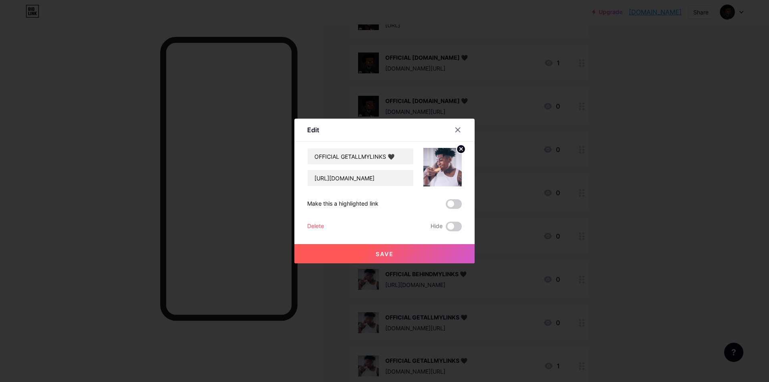
click at [457, 149] on circle at bounding box center [461, 149] width 9 height 9
click at [447, 166] on rect at bounding box center [447, 167] width 6 height 4
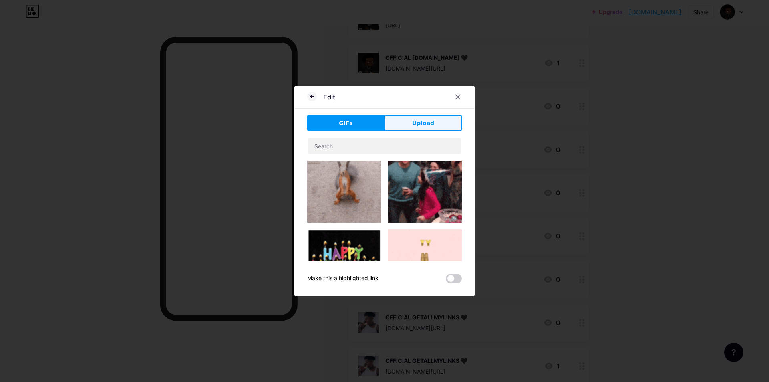
click at [433, 128] on button "Upload" at bounding box center [422, 123] width 77 height 16
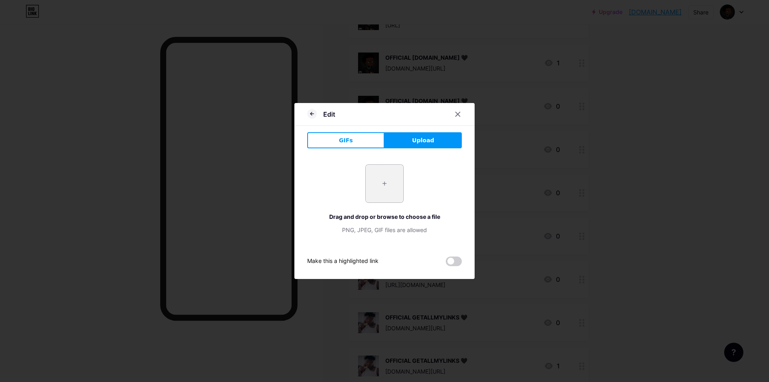
click at [386, 181] on input "file" at bounding box center [385, 184] width 38 height 38
type input "C:\fakepath\GGGGGGGG.jpg"
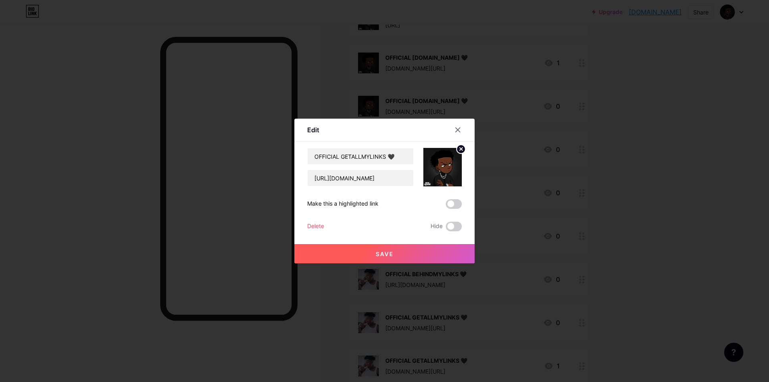
click at [426, 253] on button "Save" at bounding box center [384, 253] width 180 height 19
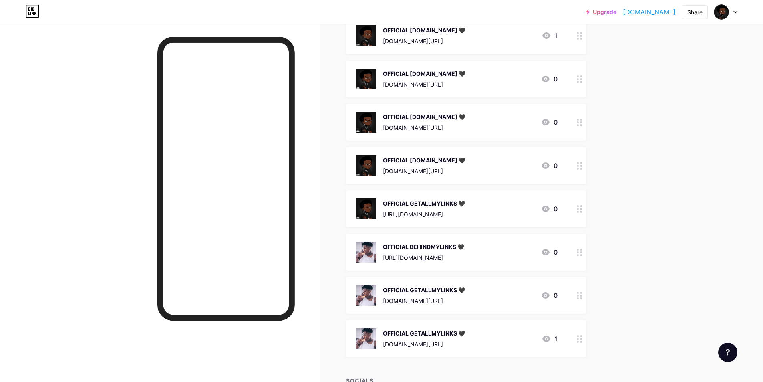
scroll to position [681, 0]
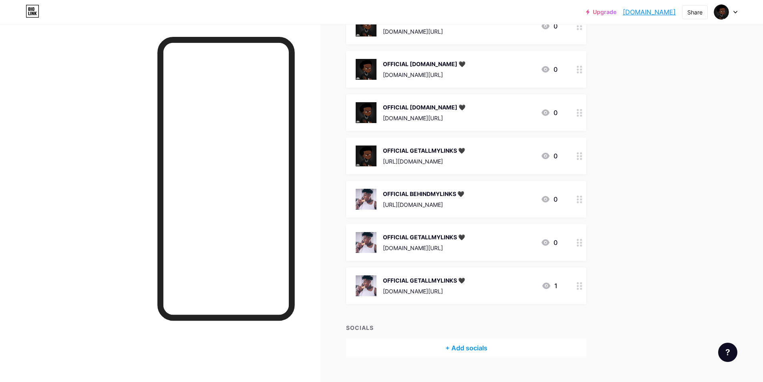
click at [369, 198] on img at bounding box center [366, 199] width 21 height 21
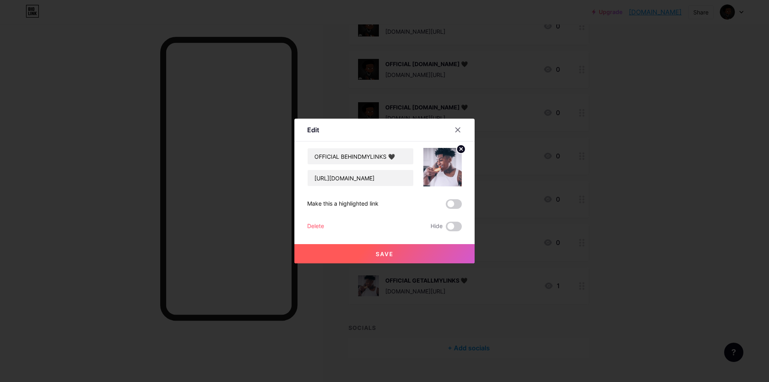
click at [457, 149] on circle at bounding box center [461, 149] width 9 height 9
click at [440, 169] on icon at bounding box center [443, 162] width 16 height 15
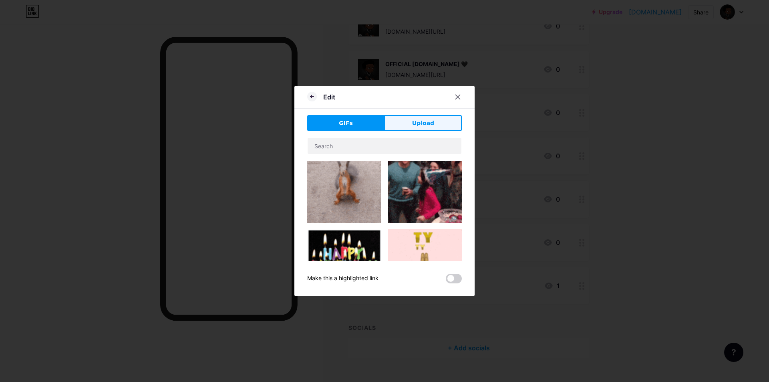
click at [427, 130] on button "Upload" at bounding box center [422, 123] width 77 height 16
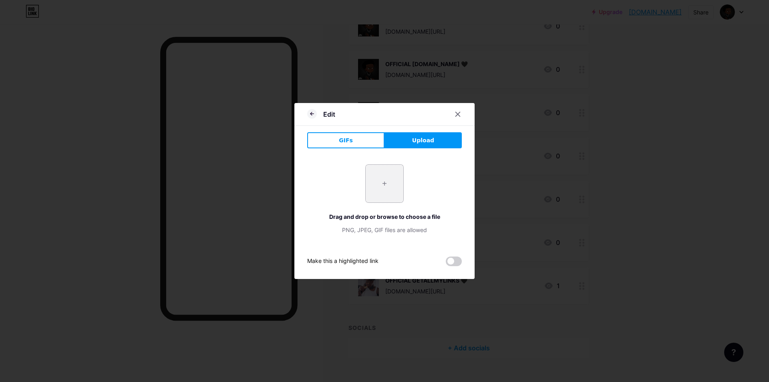
click at [383, 189] on input "file" at bounding box center [385, 184] width 38 height 38
type input "C:\fakepath\GGGGGGGG.jpg"
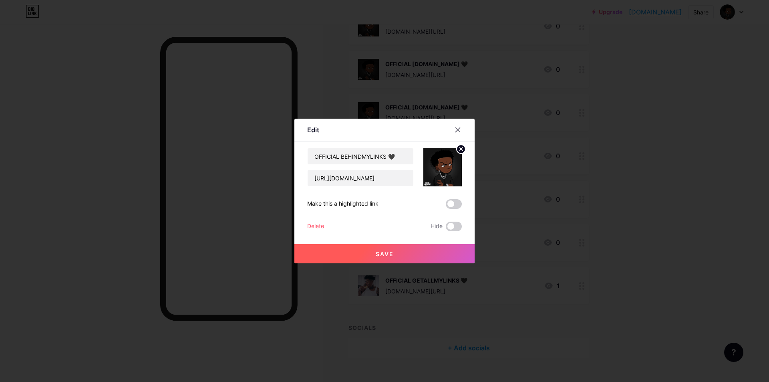
click at [409, 252] on button "Save" at bounding box center [384, 253] width 180 height 19
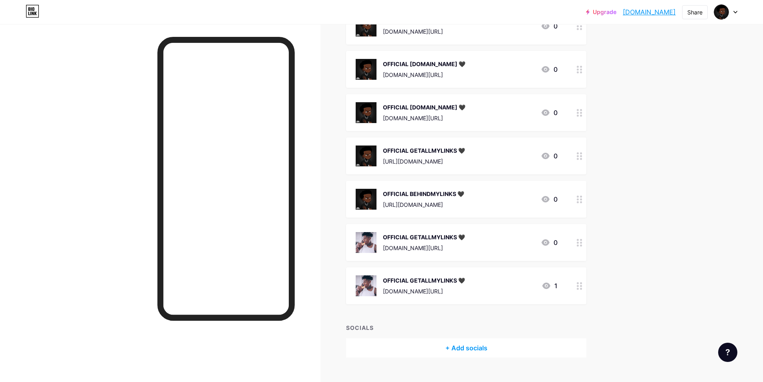
click at [395, 239] on div "OFFICIAL GETALLMYLINKS 🖤" at bounding box center [424, 237] width 82 height 8
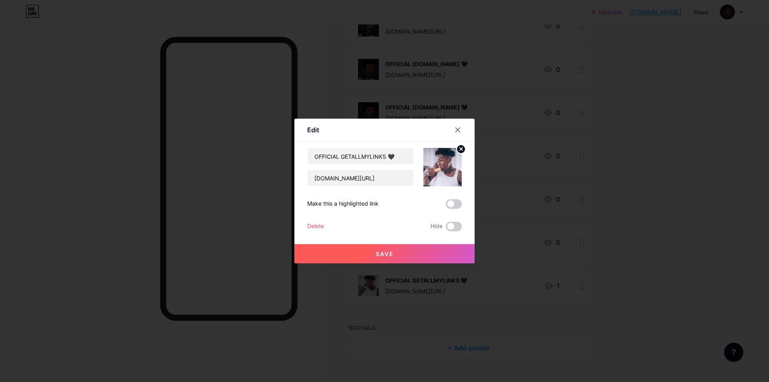
click at [459, 151] on circle at bounding box center [461, 149] width 9 height 9
click at [450, 165] on div "Picture" at bounding box center [442, 167] width 38 height 38
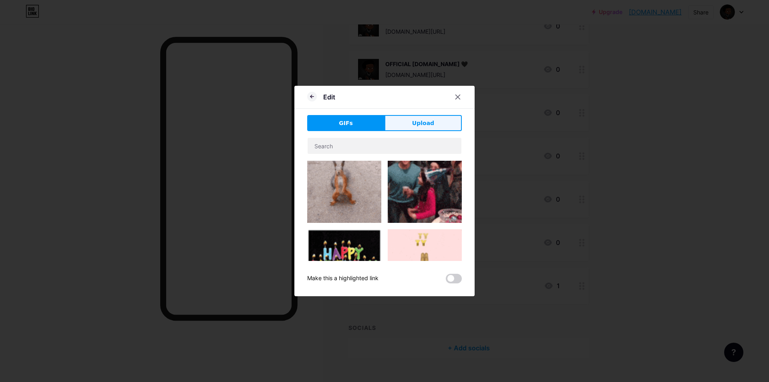
click at [419, 126] on span "Upload" at bounding box center [423, 123] width 22 height 8
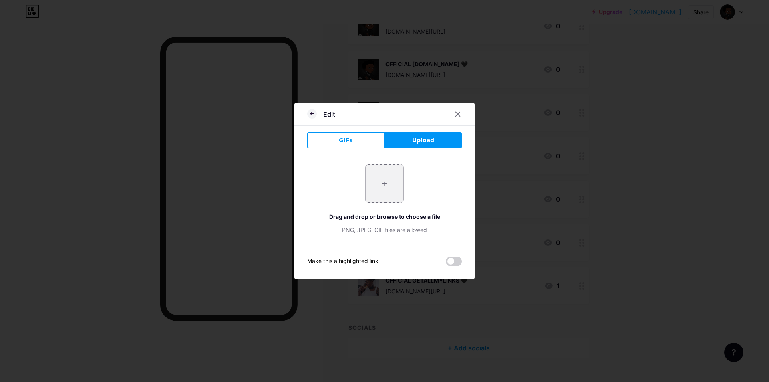
click at [383, 184] on input "file" at bounding box center [385, 184] width 38 height 38
type input "C:\fakepath\GGGGGGGG.jpg"
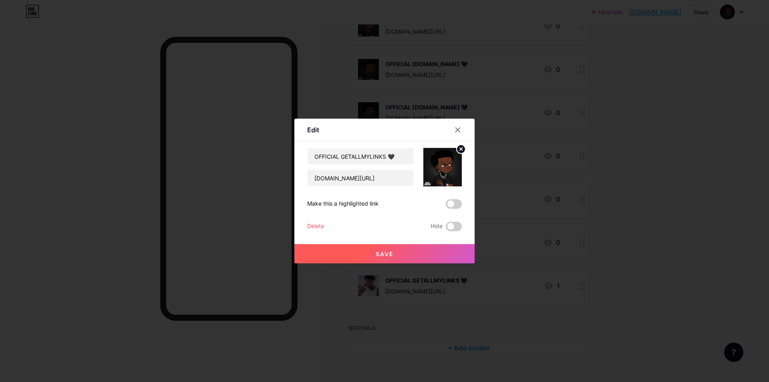
click at [432, 255] on button "Save" at bounding box center [384, 253] width 180 height 19
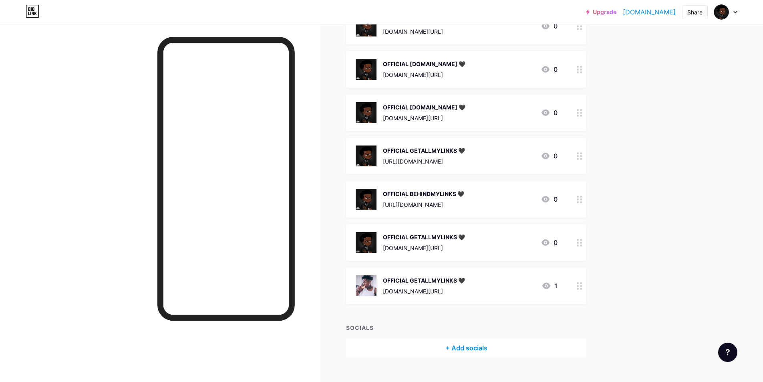
click at [410, 291] on div "[DOMAIN_NAME][URL]" at bounding box center [424, 291] width 82 height 8
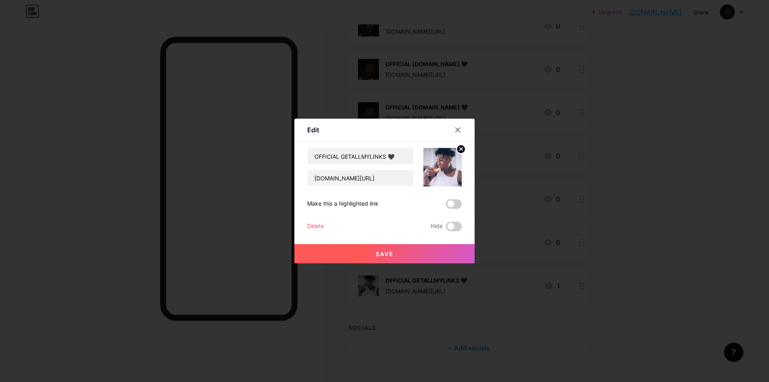
click at [459, 150] on circle at bounding box center [461, 149] width 9 height 9
click at [425, 165] on div "Picture" at bounding box center [442, 167] width 38 height 38
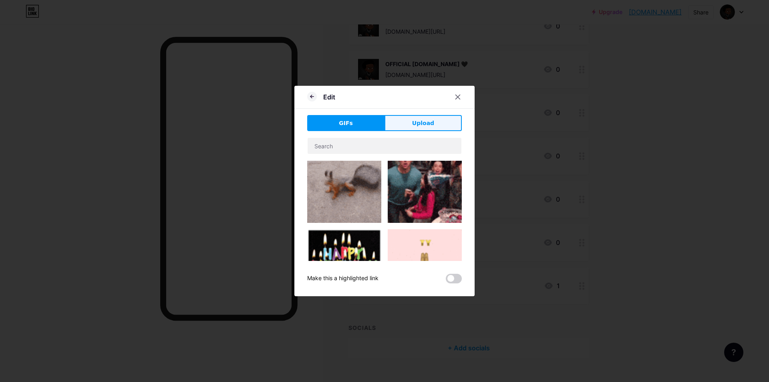
click at [408, 127] on button "Upload" at bounding box center [422, 123] width 77 height 16
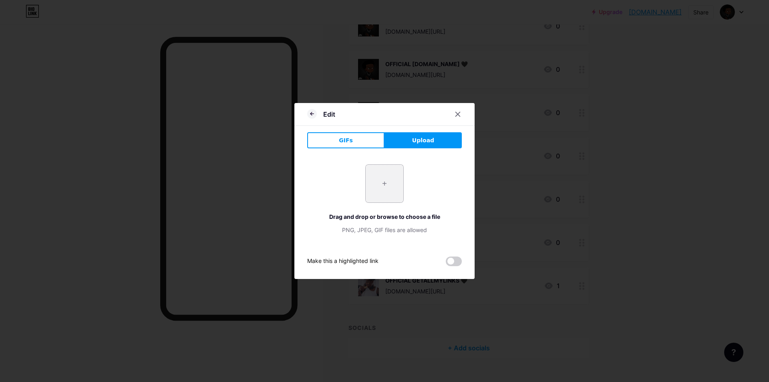
click at [375, 168] on input "file" at bounding box center [385, 184] width 38 height 38
type input "C:\fakepath\GGGGGGGG.jpg"
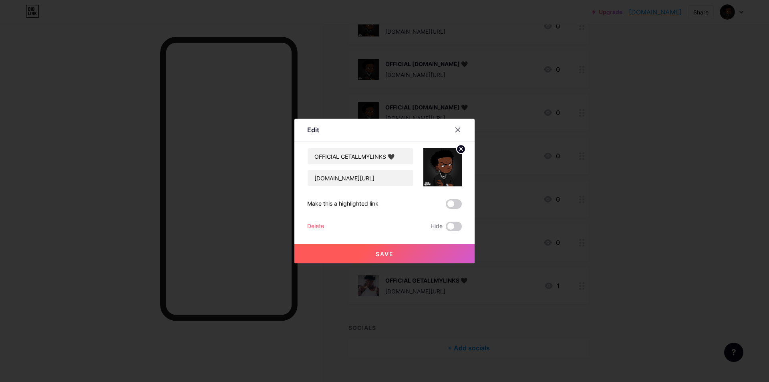
click at [414, 251] on button "Save" at bounding box center [384, 253] width 180 height 19
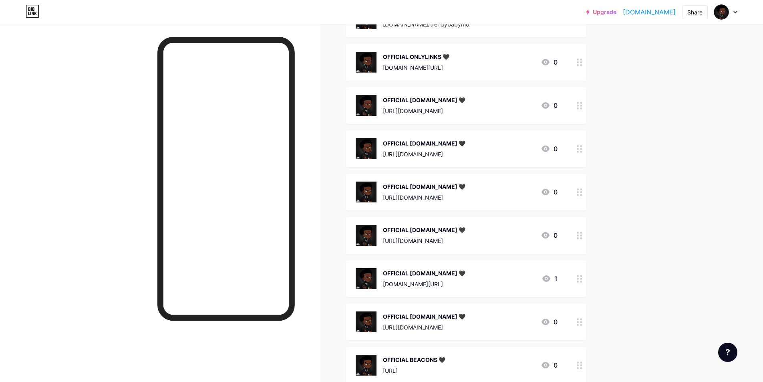
scroll to position [15, 0]
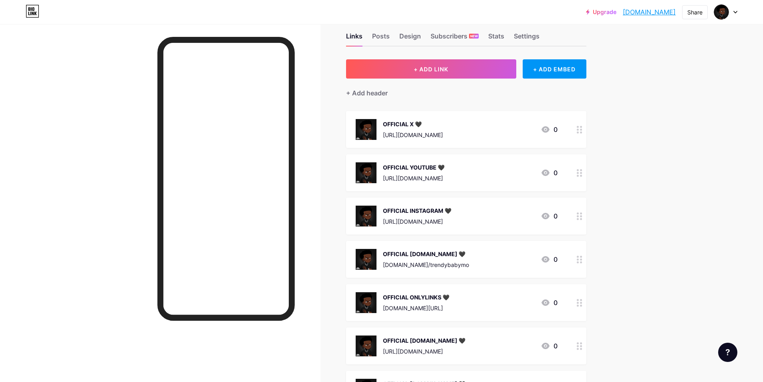
click at [732, 15] on div at bounding box center [725, 12] width 23 height 14
click at [662, 113] on li "Logout" at bounding box center [687, 113] width 99 height 22
